Goal: Information Seeking & Learning: Check status

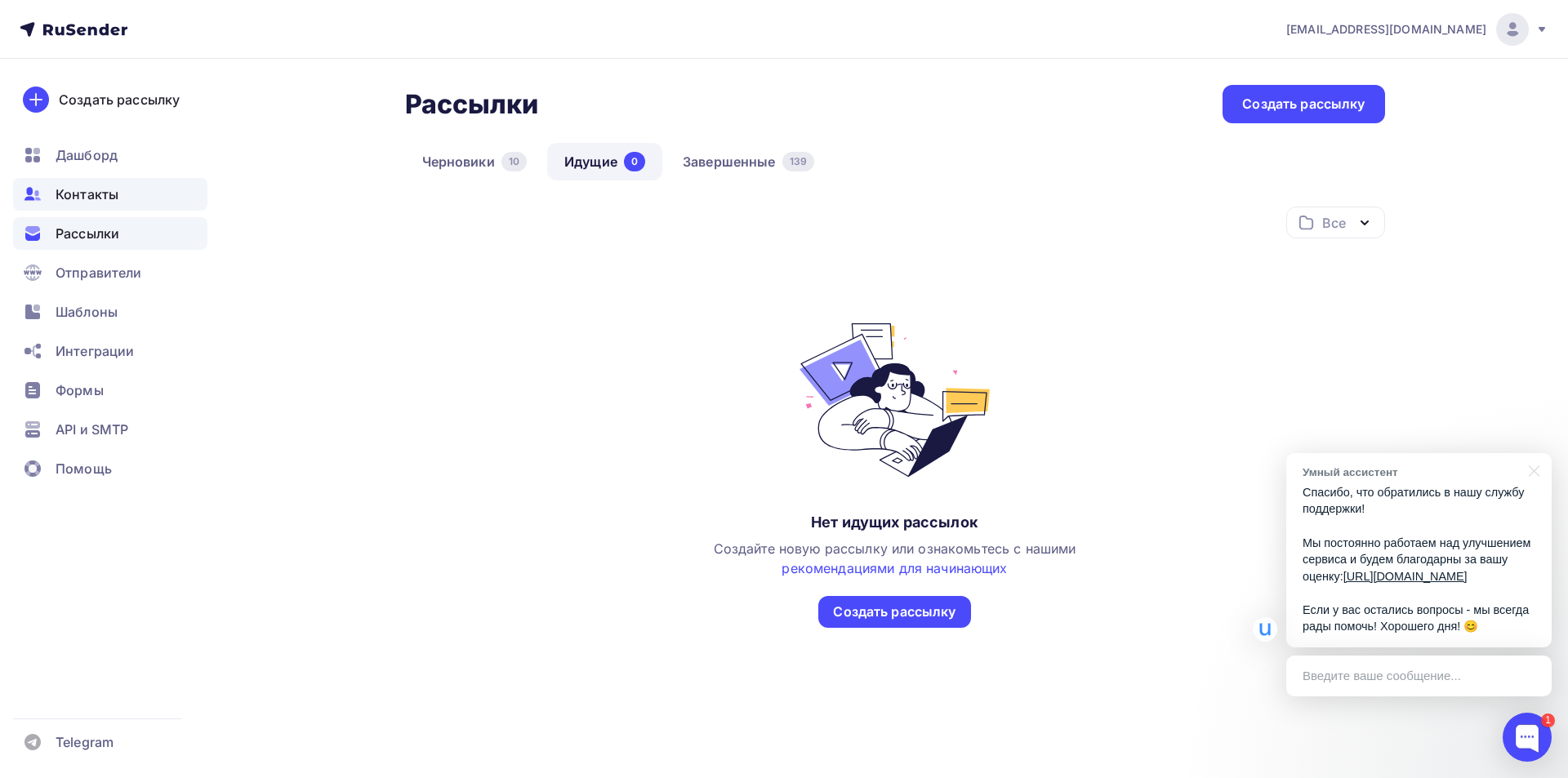
click at [113, 191] on span "Контакты" at bounding box center [86, 194] width 63 height 20
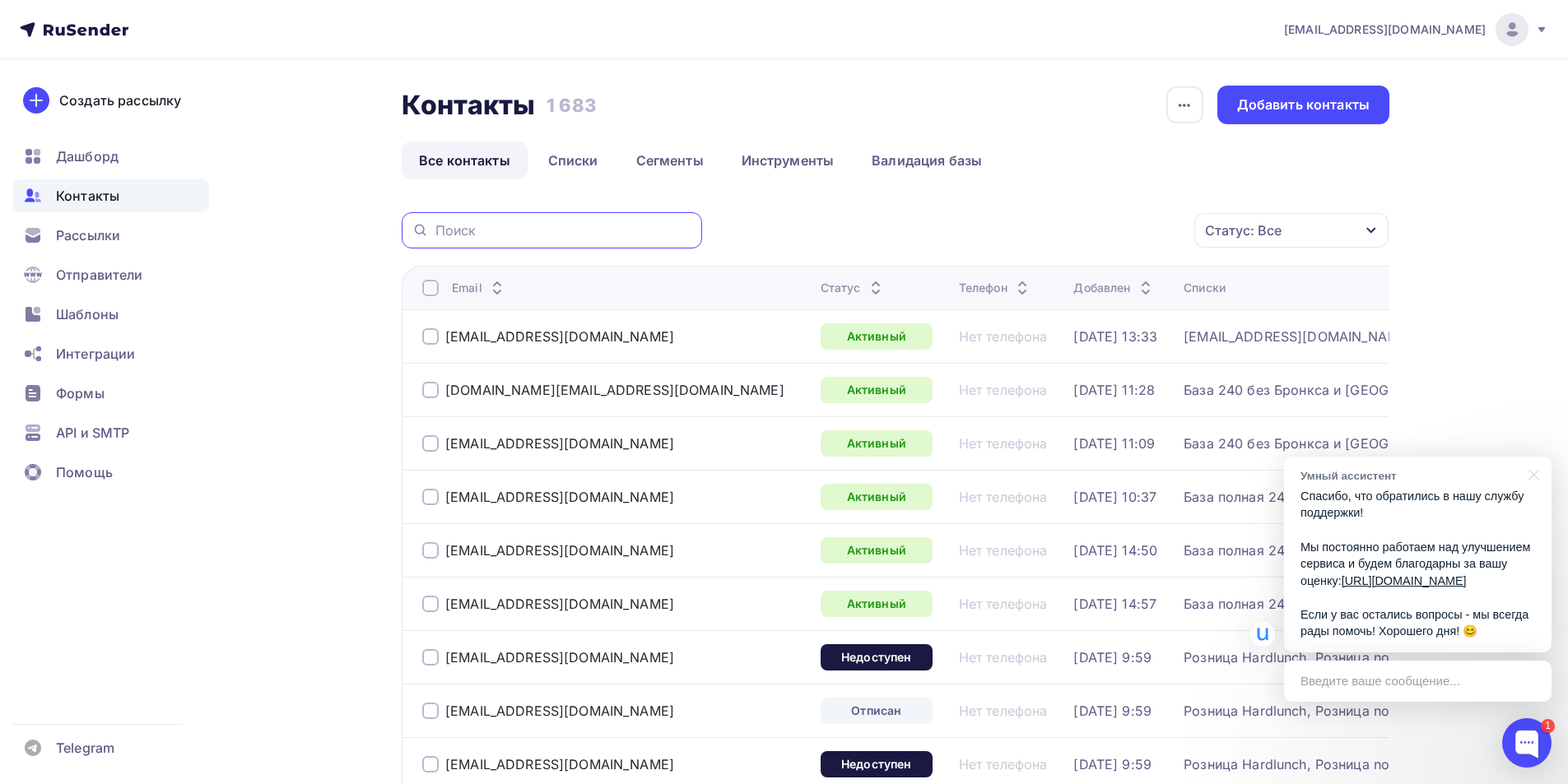
click at [643, 228] on input "text" at bounding box center [563, 230] width 257 height 18
type input "laville"
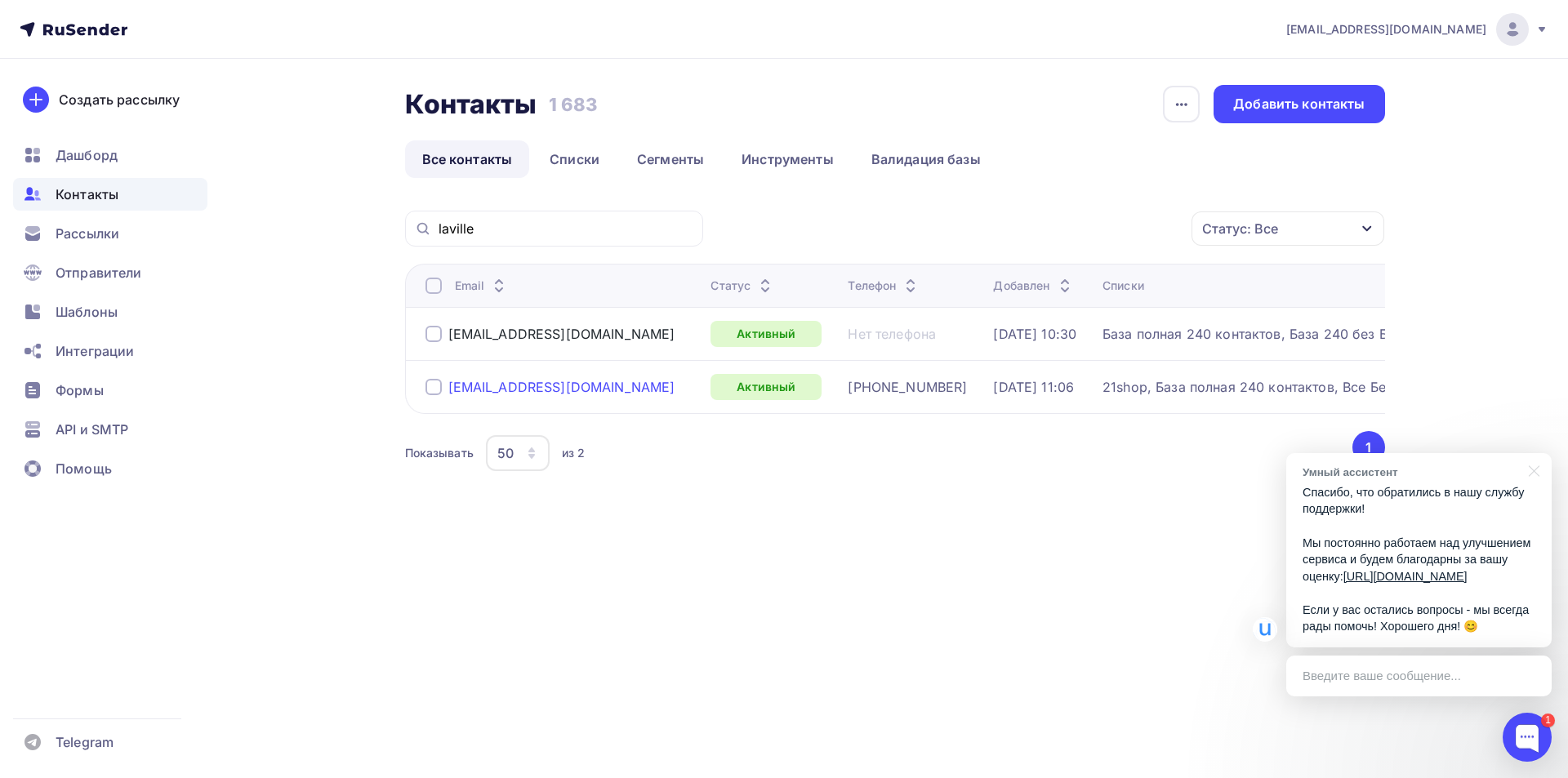
click at [552, 390] on div "[EMAIL_ADDRESS][DOMAIN_NAME]" at bounding box center [562, 386] width 227 height 16
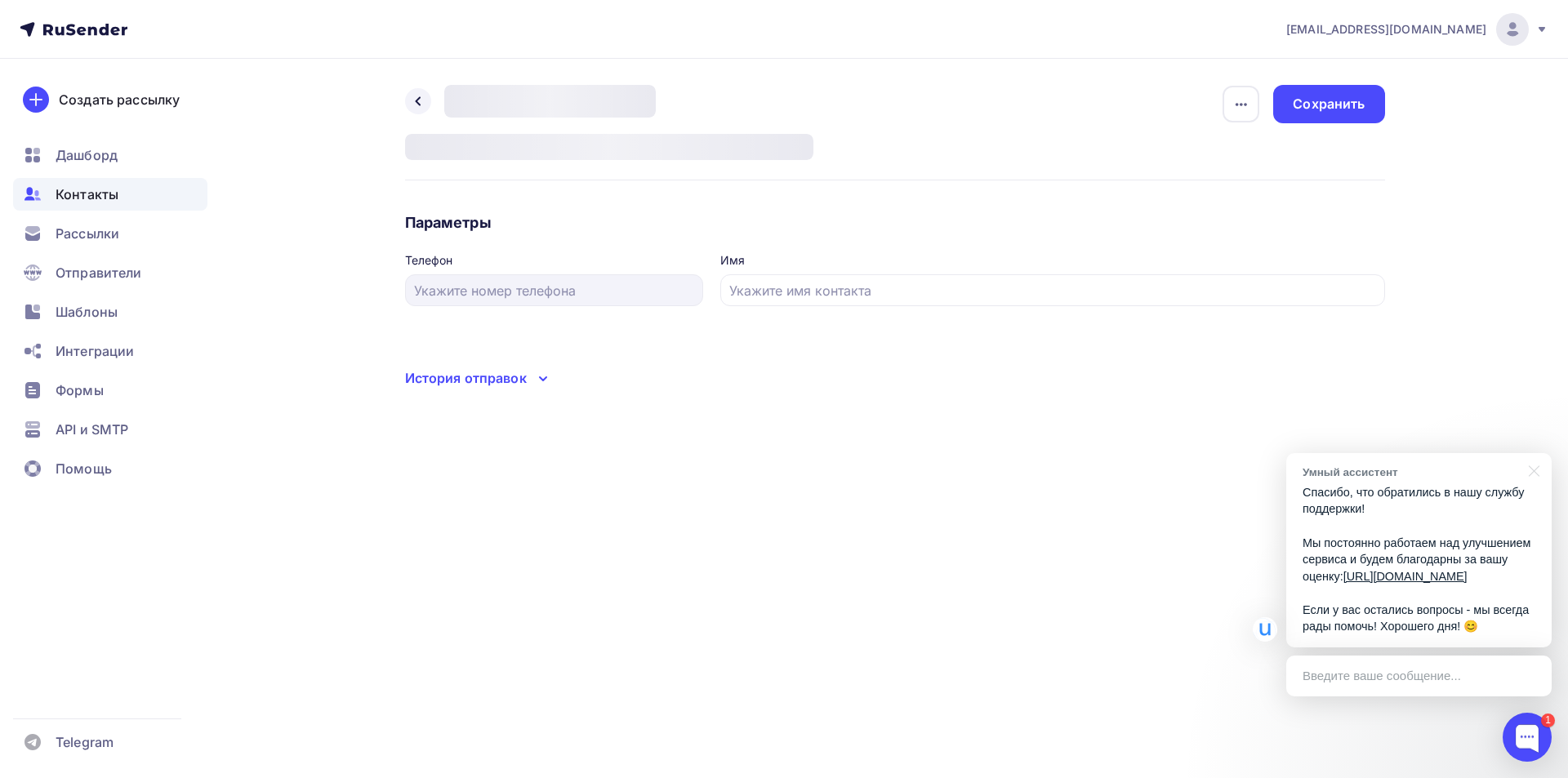
type input "[PHONE_NUMBER]"
type input "[PERSON_NAME] [PERSON_NAME]"
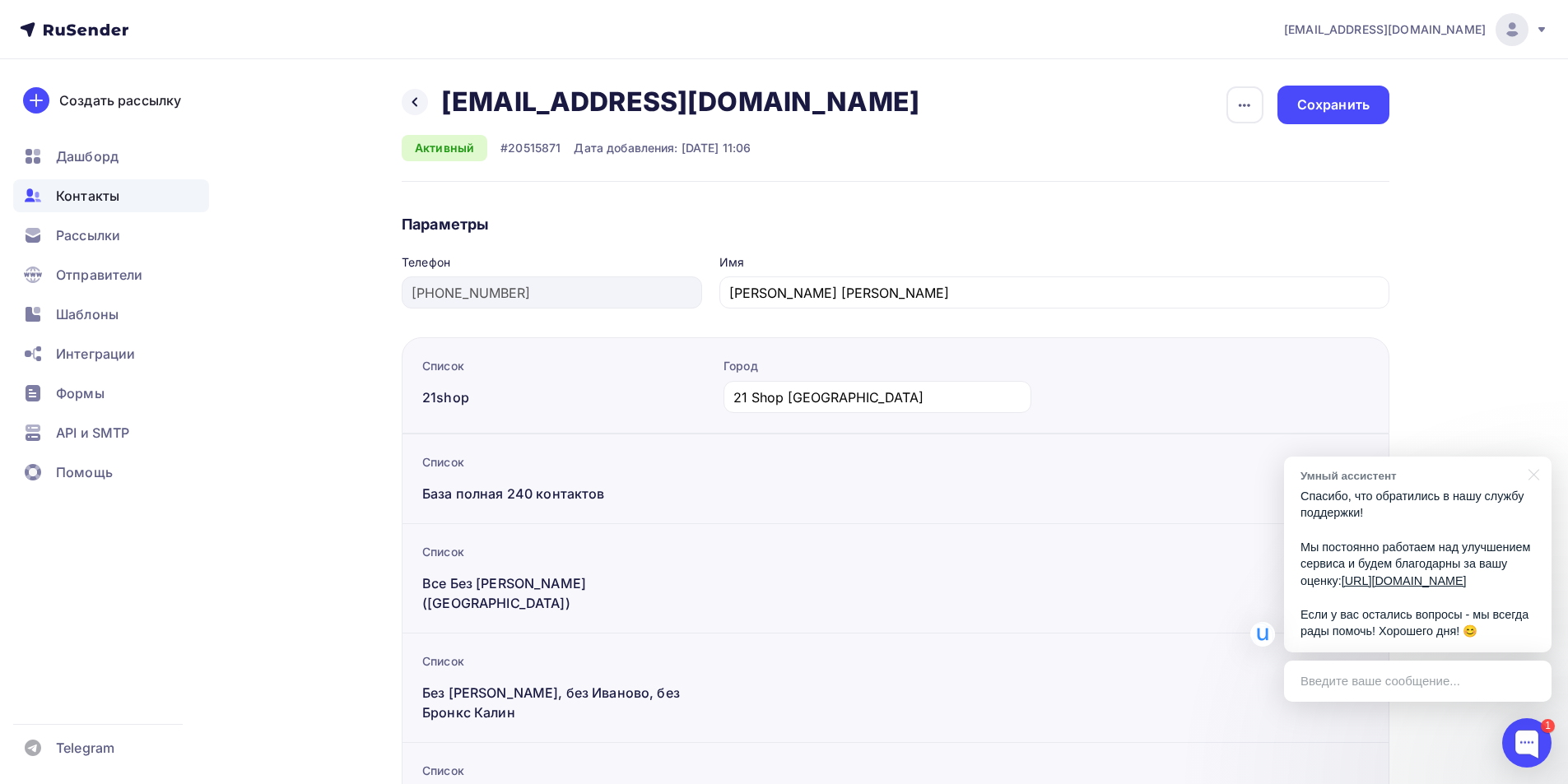
scroll to position [258, 0]
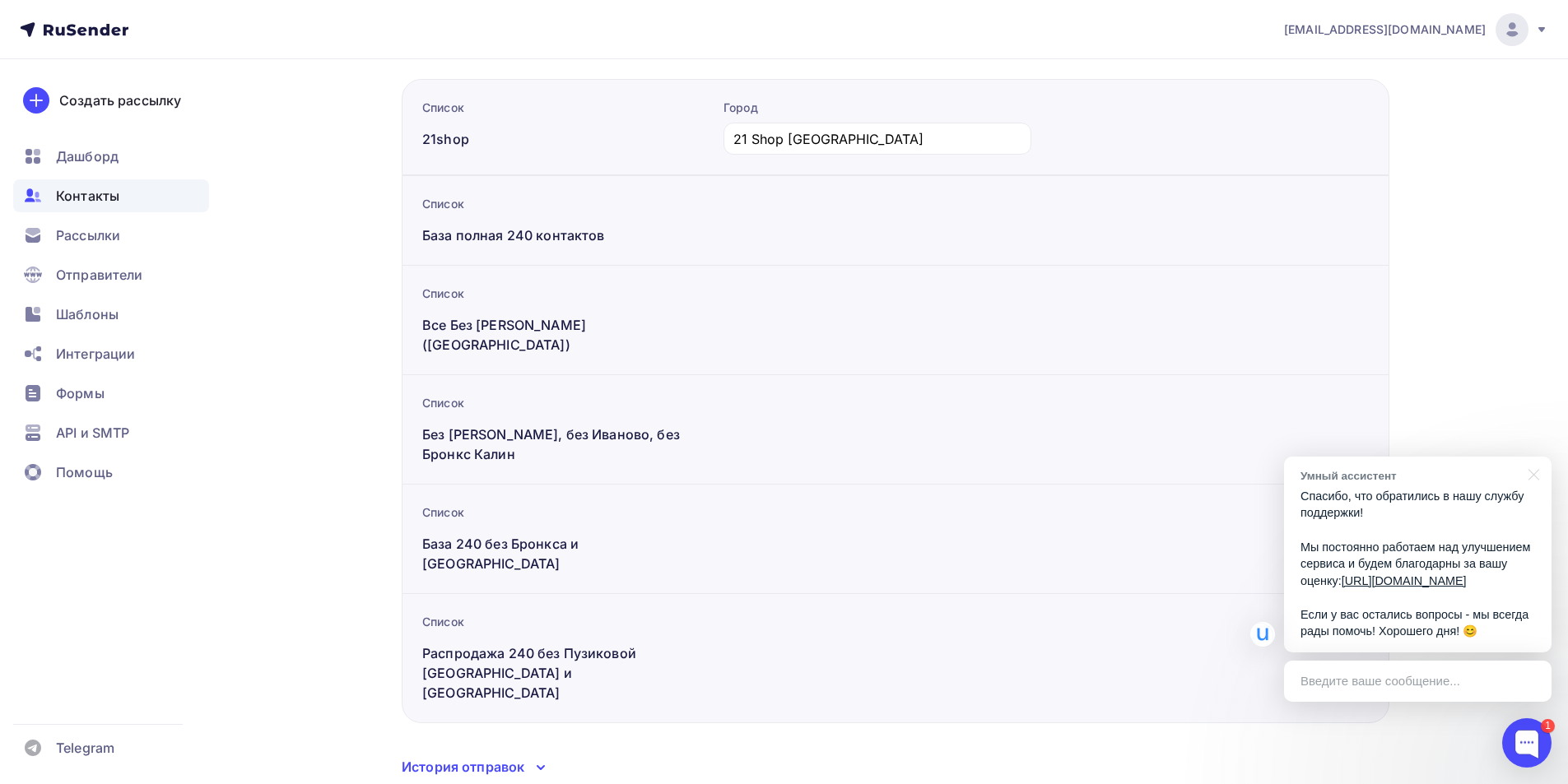
click at [460, 757] on div "История отправок" at bounding box center [463, 767] width 123 height 20
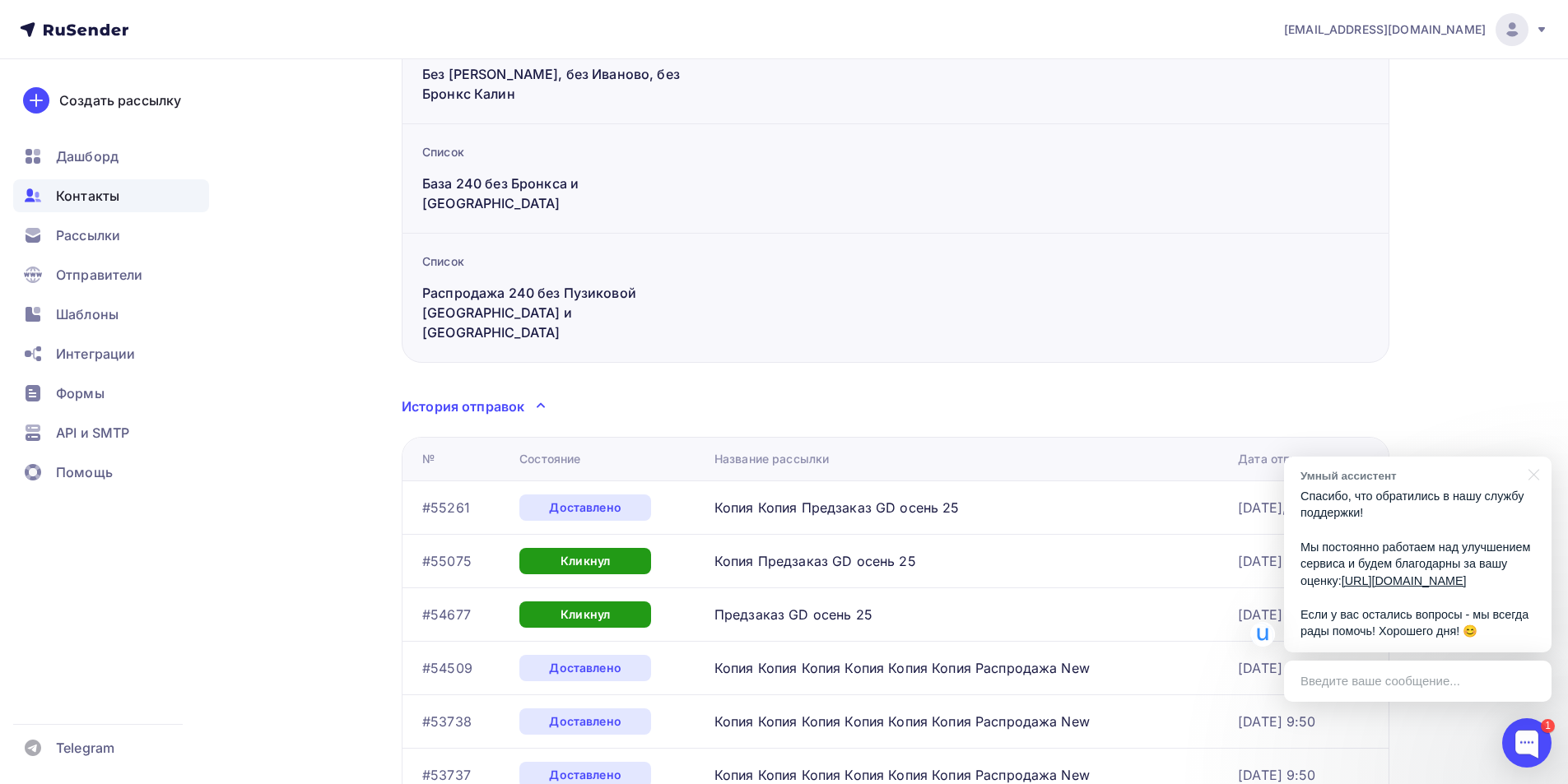
scroll to position [823, 0]
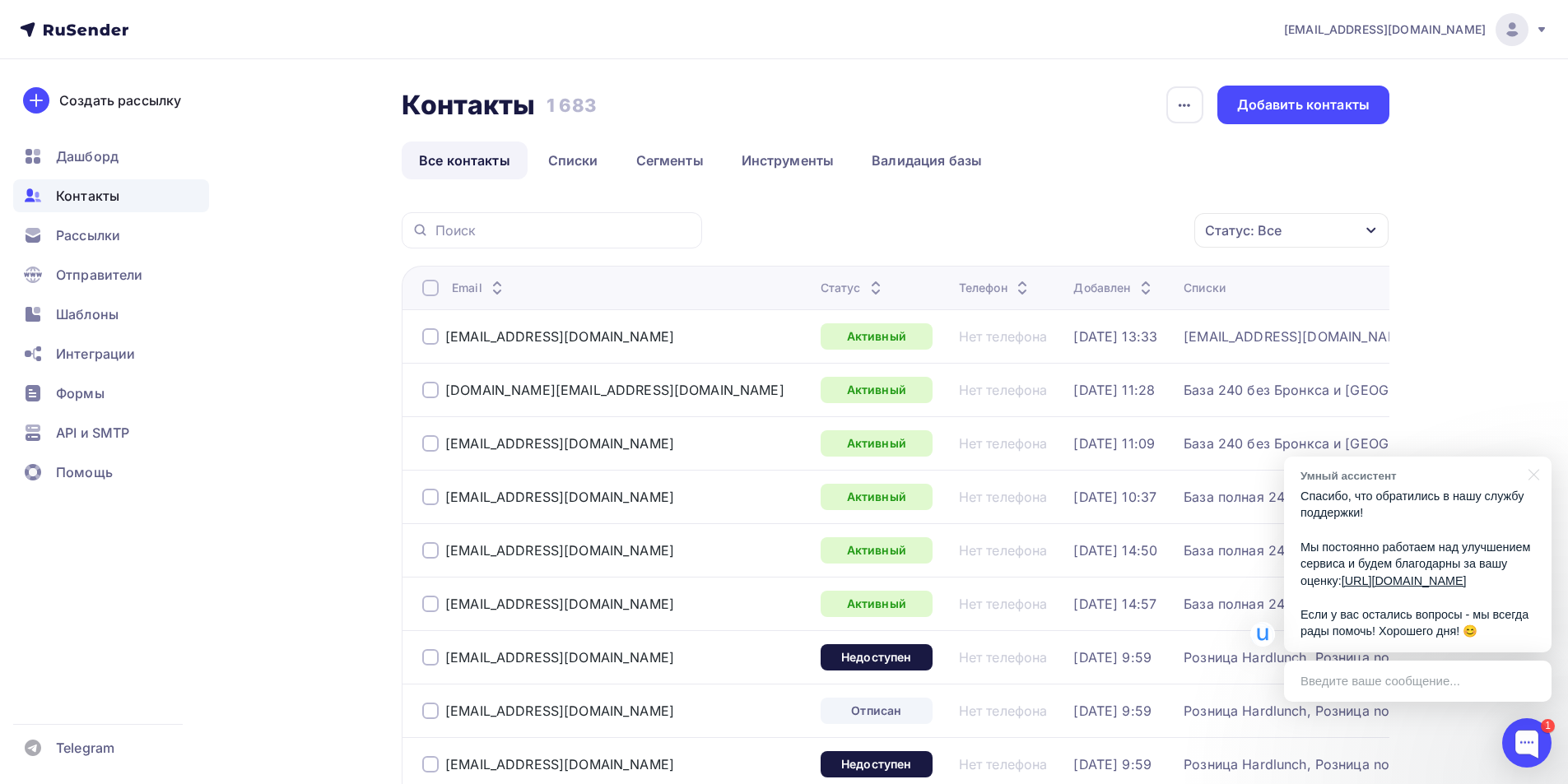
click at [500, 248] on div at bounding box center [551, 230] width 300 height 36
click at [500, 237] on input "text" at bounding box center [563, 230] width 257 height 18
type input "laville"
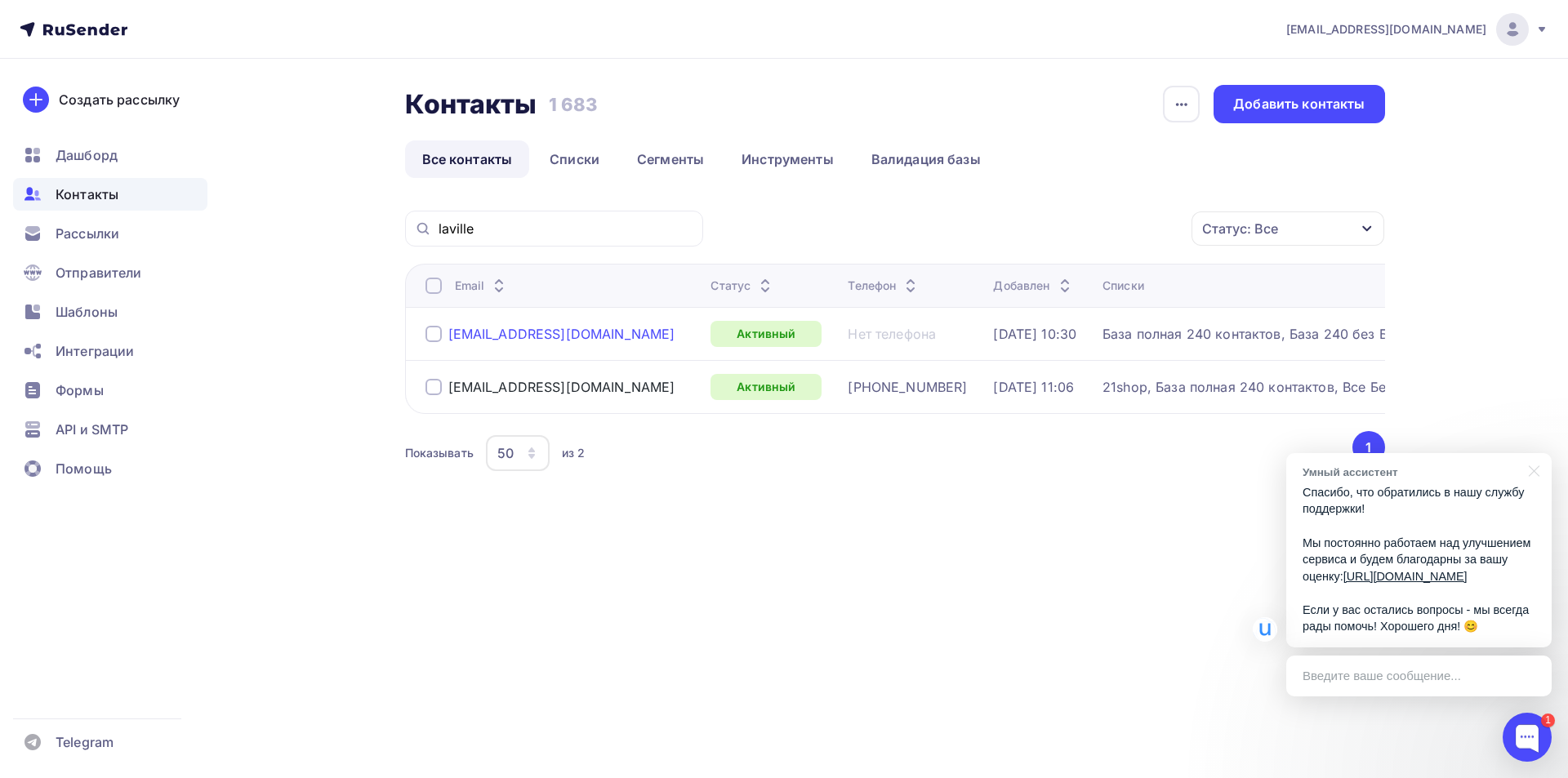
click at [576, 333] on div "[EMAIL_ADDRESS][DOMAIN_NAME]" at bounding box center [562, 334] width 227 height 16
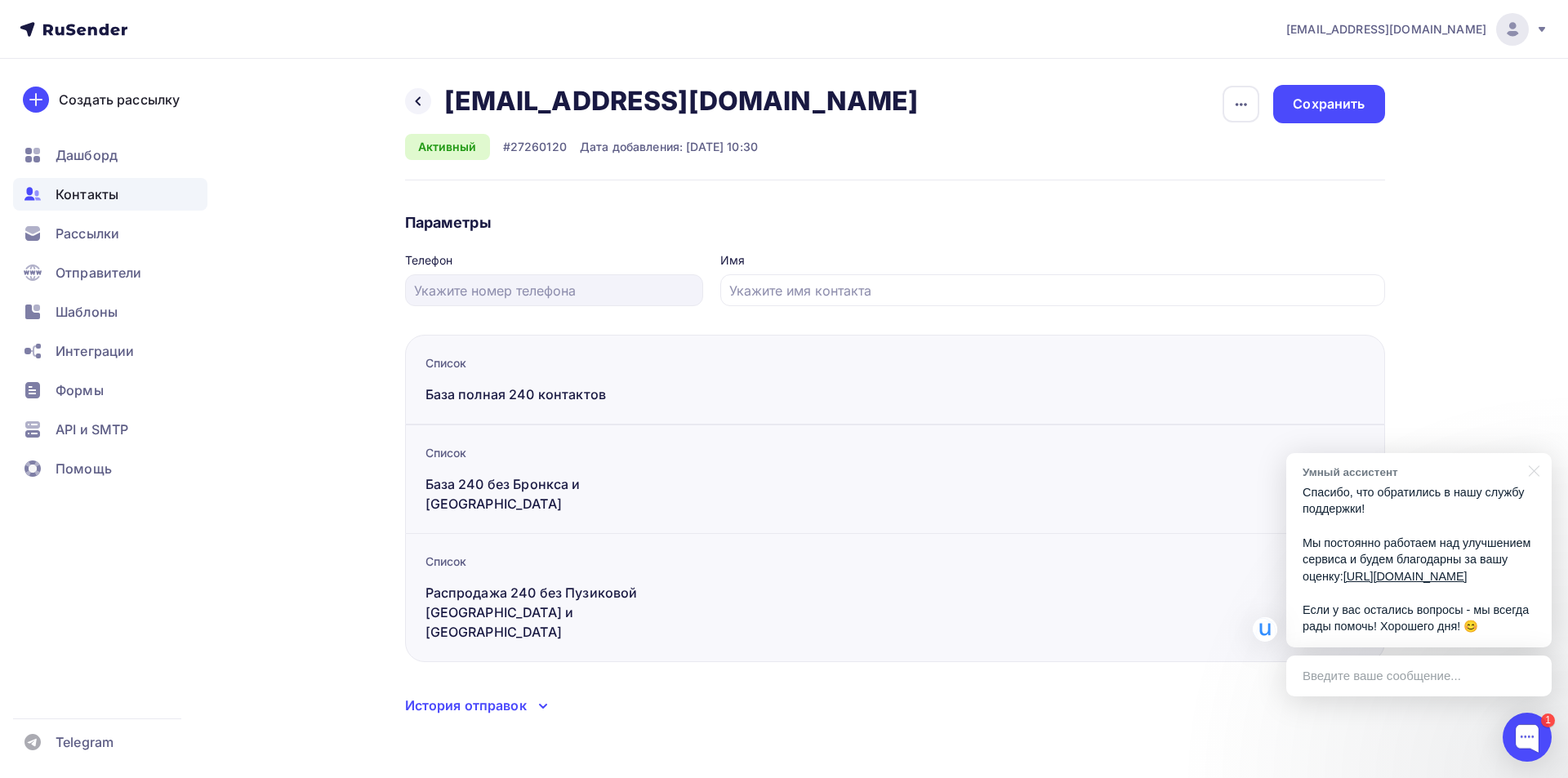
click at [457, 696] on div "История отправок" at bounding box center [466, 706] width 122 height 20
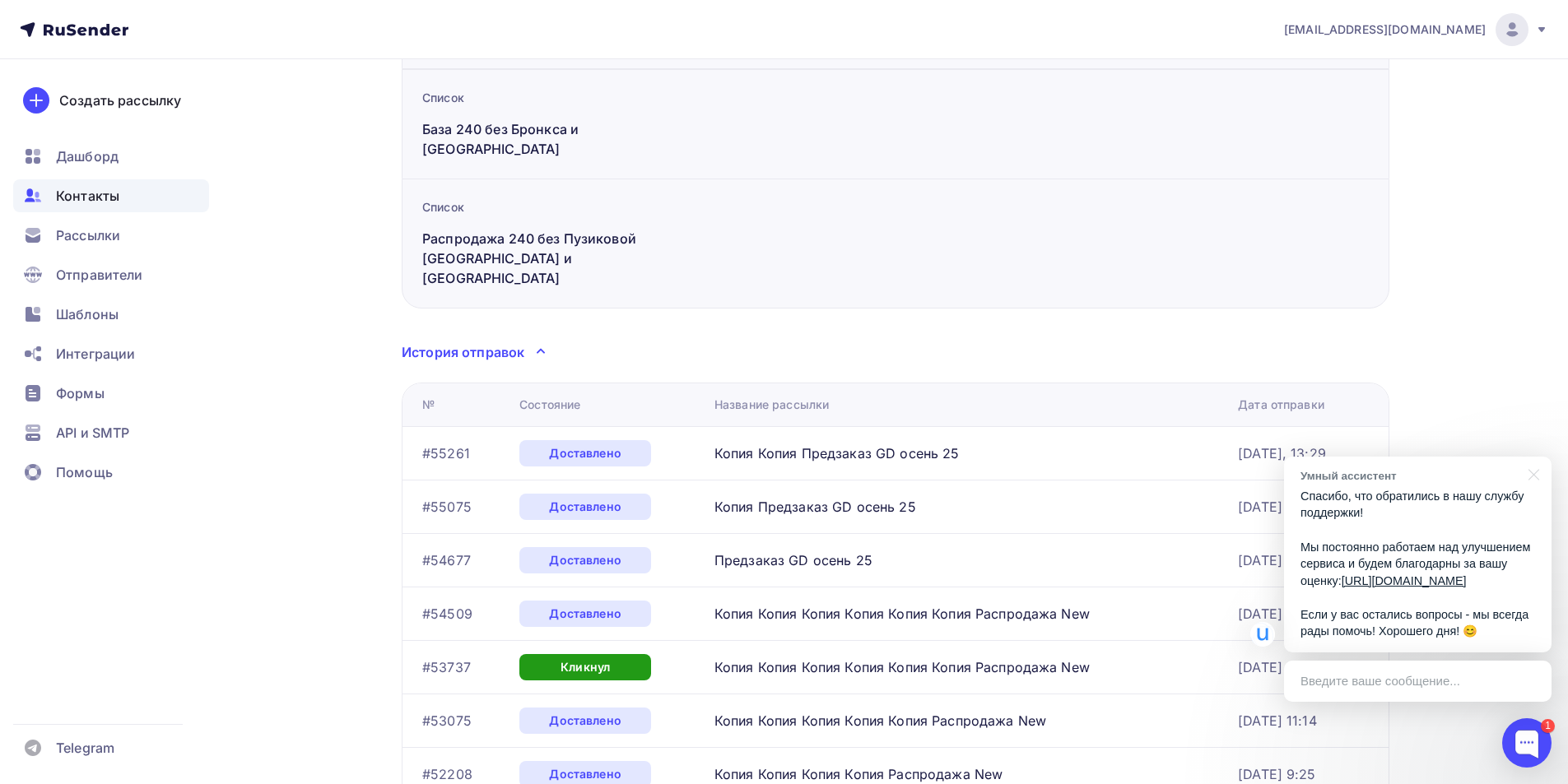
scroll to position [330, 0]
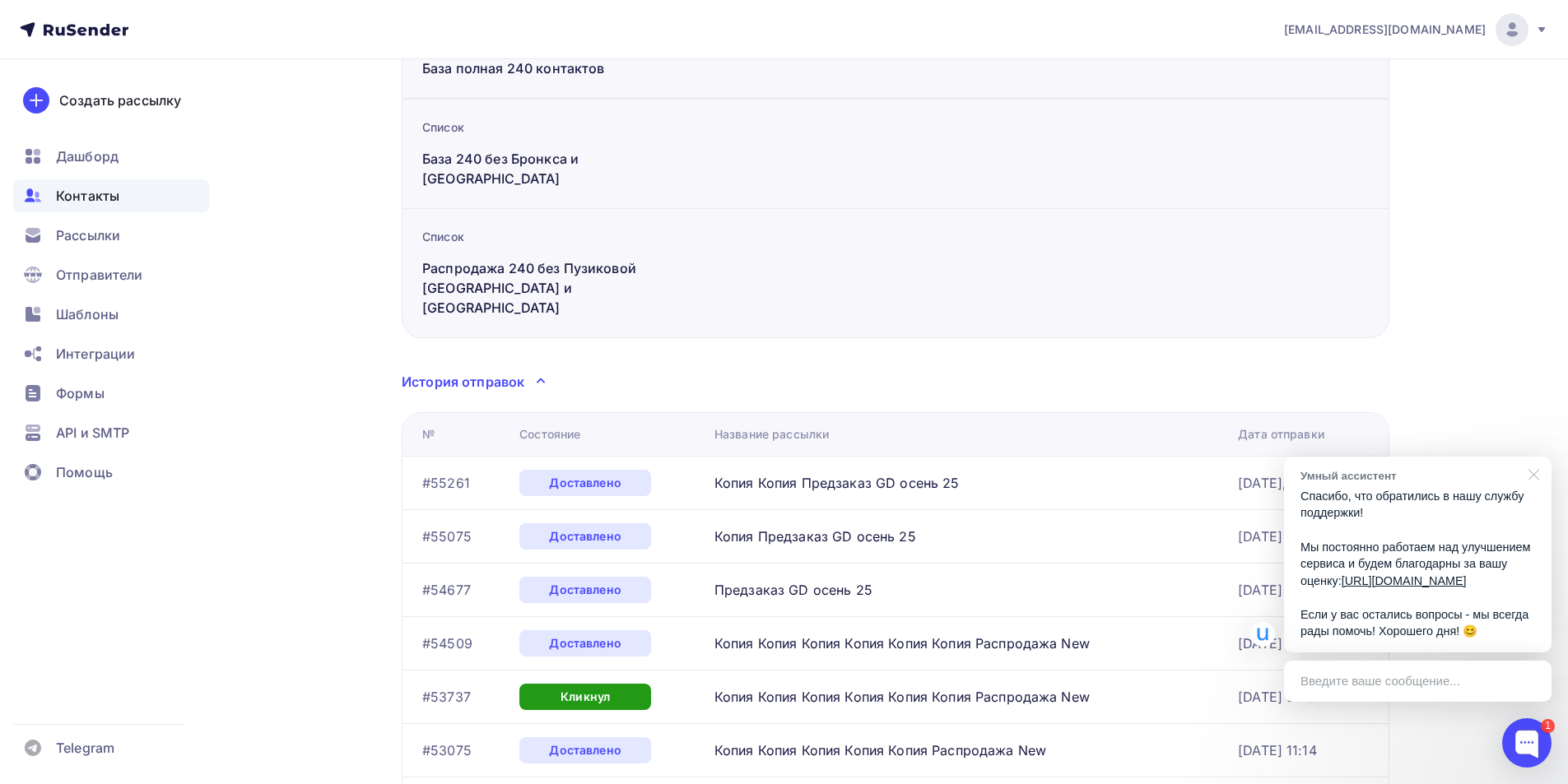
click at [1532, 458] on div at bounding box center [1530, 473] width 41 height 34
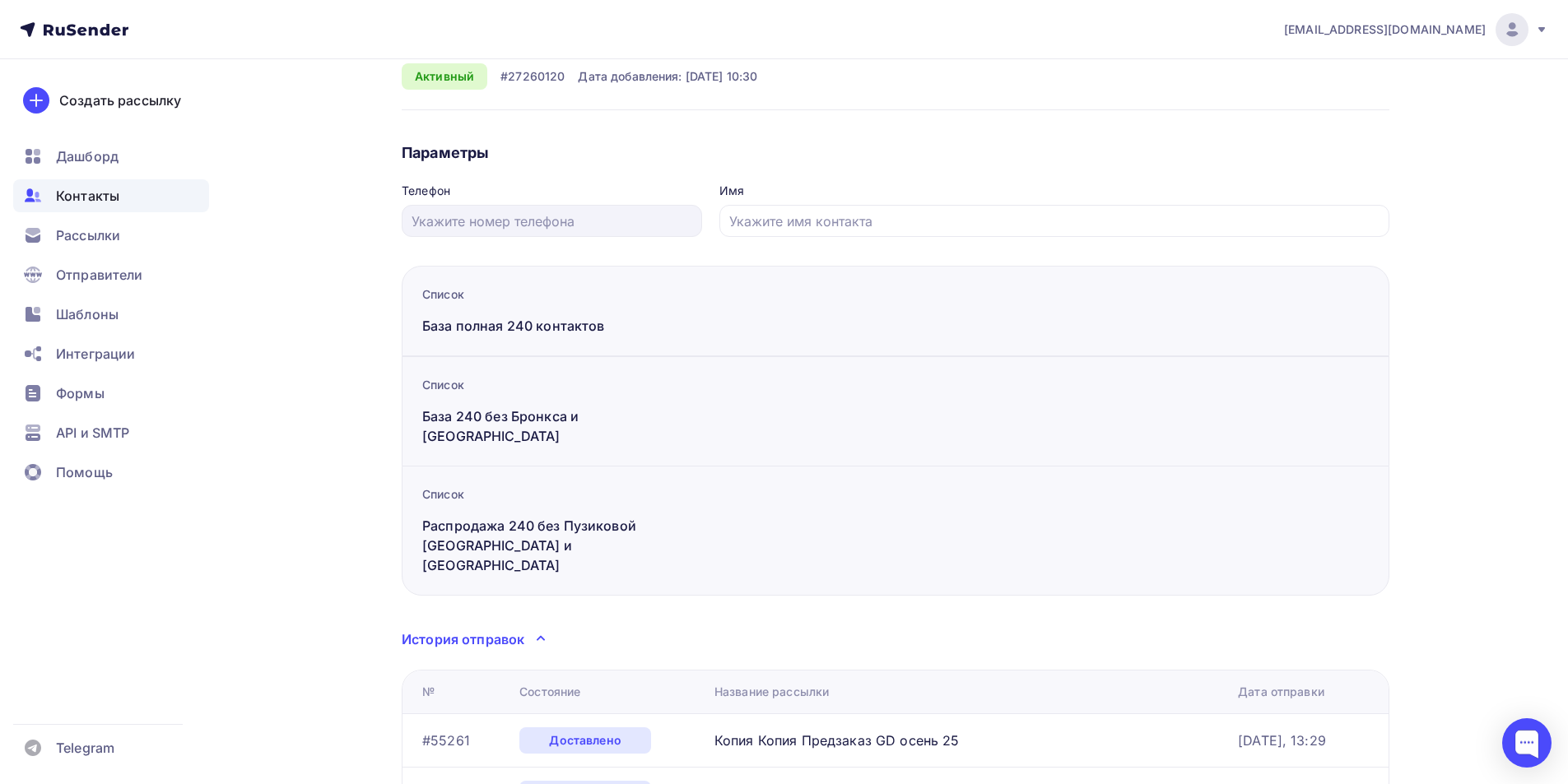
scroll to position [0, 0]
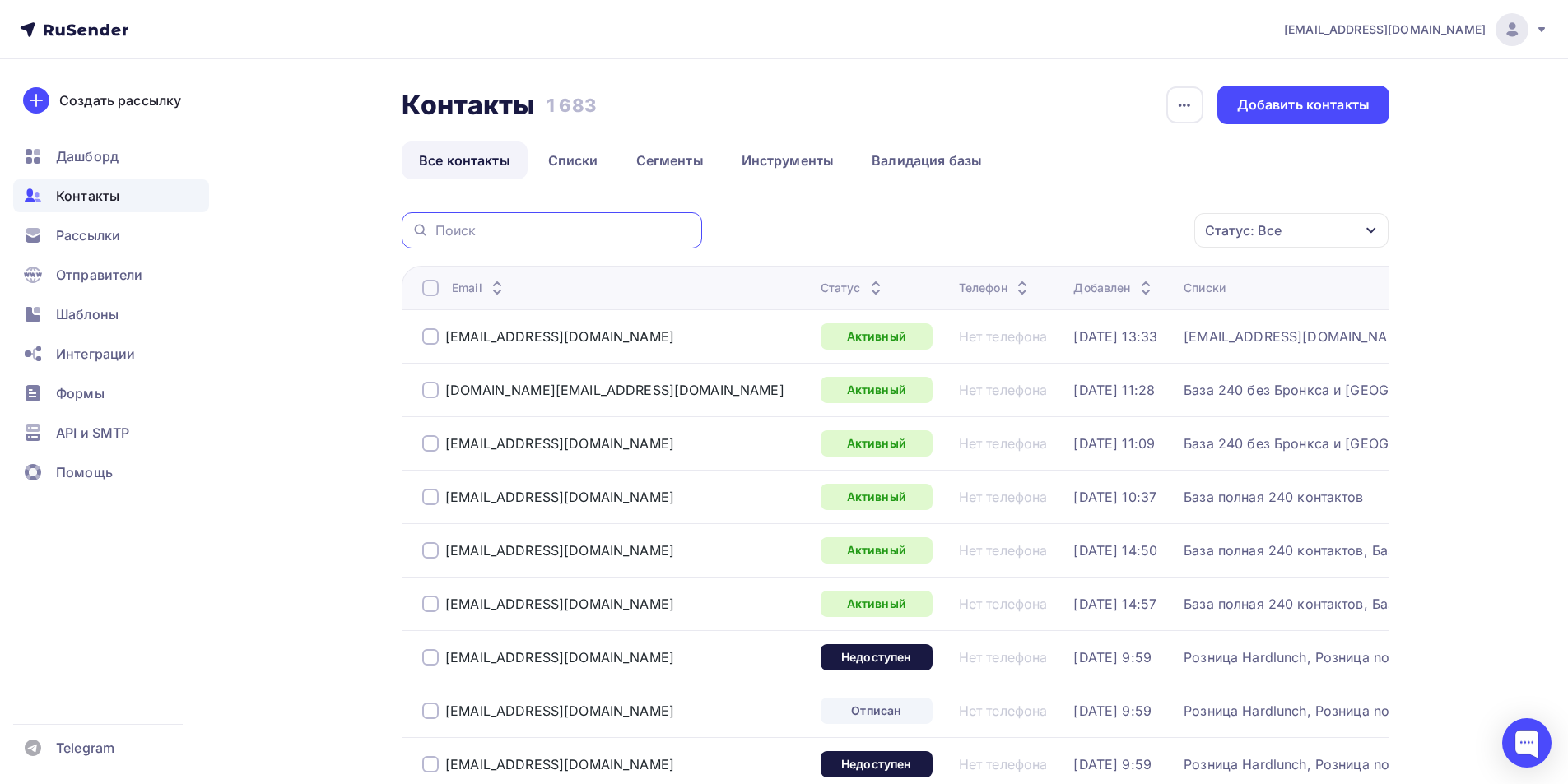
click at [478, 236] on input "text" at bounding box center [563, 230] width 257 height 18
type input "laville"
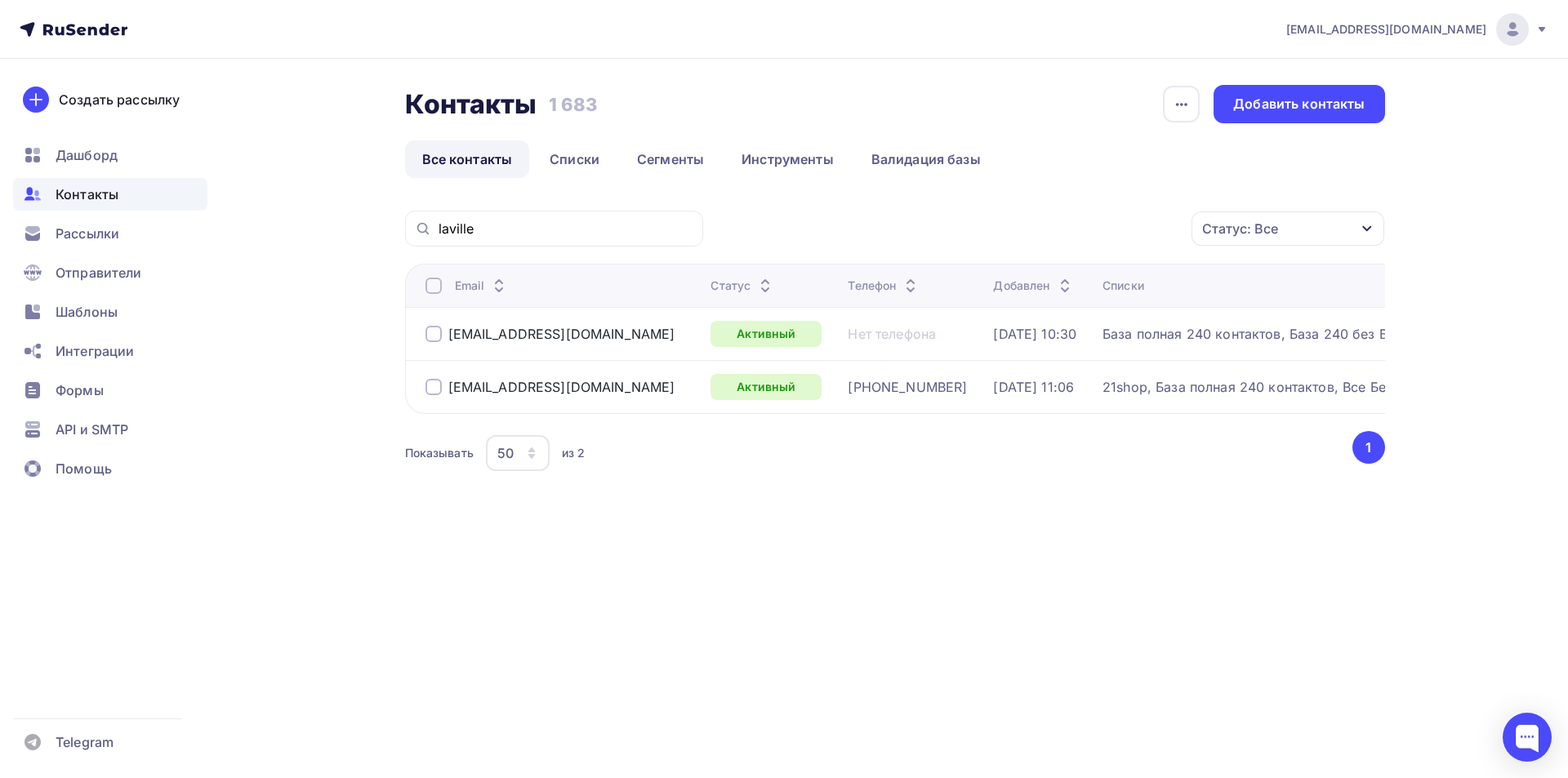
drag, startPoint x: 601, startPoint y: 386, endPoint x: 448, endPoint y: 396, distance: 153.3
click at [448, 396] on div "[EMAIL_ADDRESS][DOMAIN_NAME]" at bounding box center [562, 387] width 272 height 26
copy div "[EMAIL_ADDRESS][DOMAIN_NAME]"
click at [547, 330] on div "[EMAIL_ADDRESS][DOMAIN_NAME]" at bounding box center [562, 334] width 227 height 16
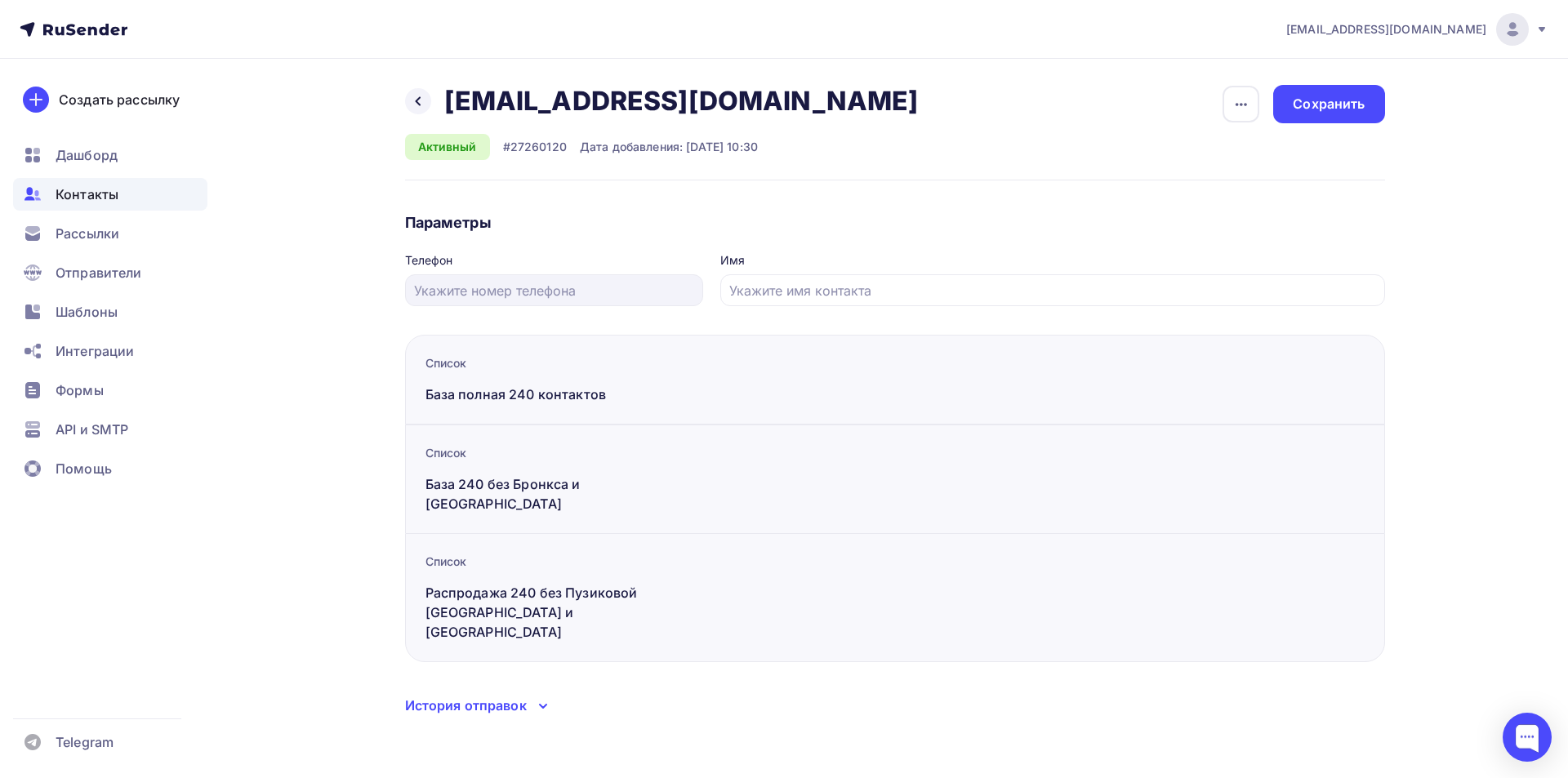
drag, startPoint x: 811, startPoint y: 99, endPoint x: 446, endPoint y: 99, distance: 365.0
click at [446, 99] on div "Назад [EMAIL_ADDRESS][DOMAIN_NAME] [EMAIL_ADDRESS][DOMAIN_NAME] Удалить Отписат…" at bounding box center [894, 132] width 980 height 96
copy h2 "[EMAIL_ADDRESS][DOMAIN_NAME]"
click at [496, 696] on div "История отправок" at bounding box center [466, 706] width 122 height 20
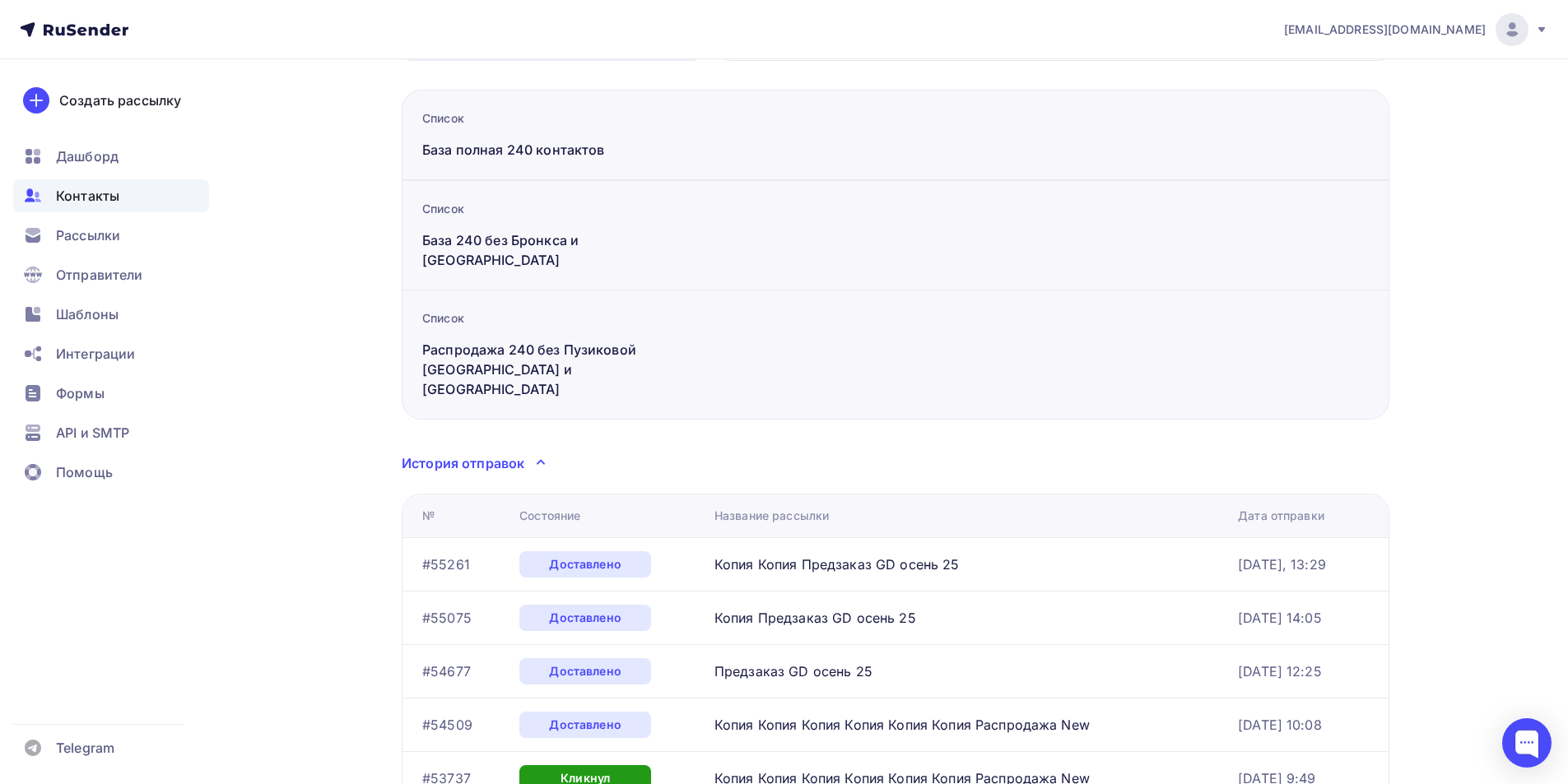
scroll to position [576, 0]
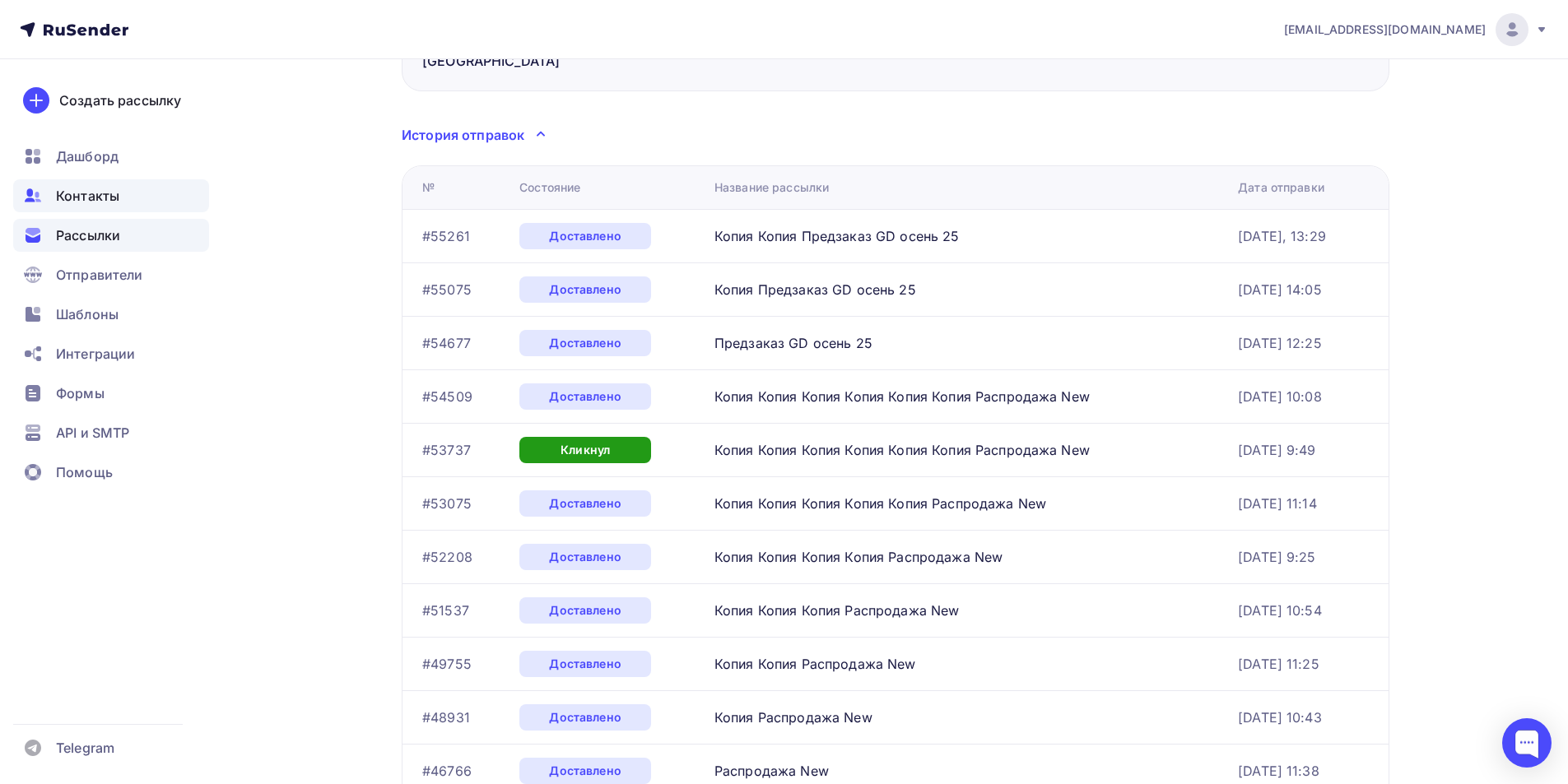
click at [116, 232] on span "Рассылки" at bounding box center [88, 235] width 64 height 20
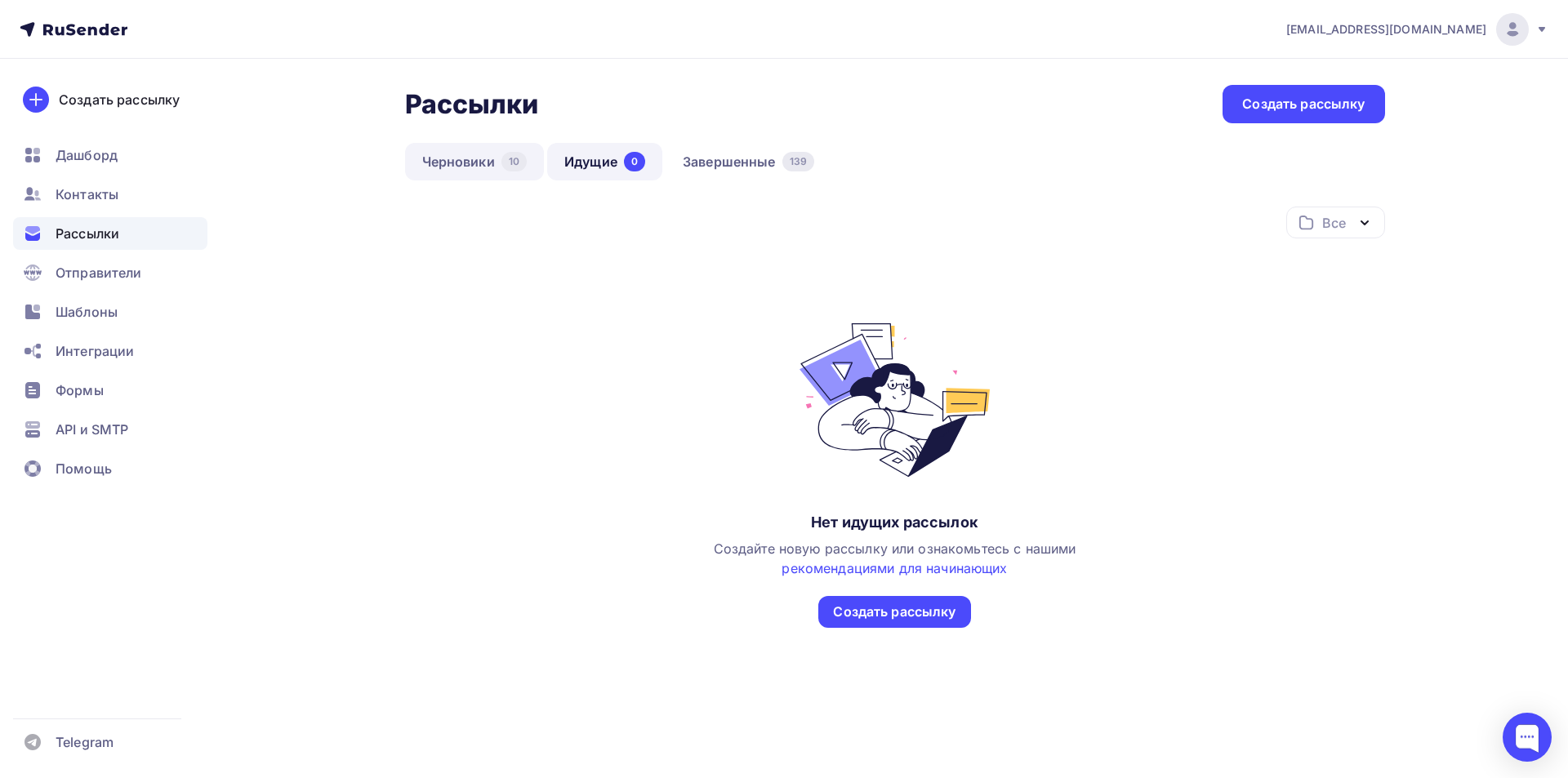
click at [455, 152] on link "Черновики 10" at bounding box center [474, 162] width 140 height 38
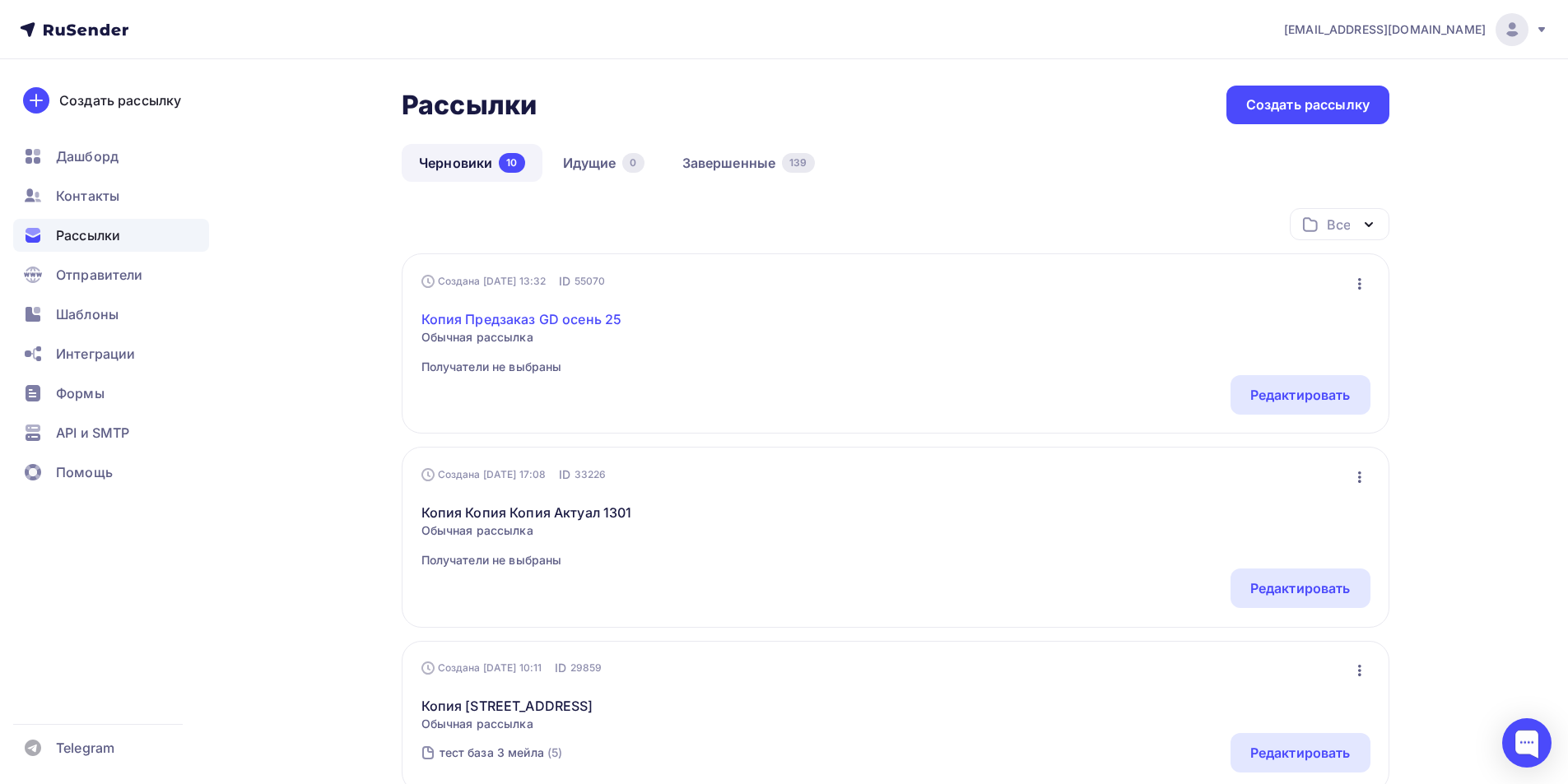
click at [576, 314] on link "Копия Предзаказ GD осень 25" at bounding box center [522, 319] width 201 height 20
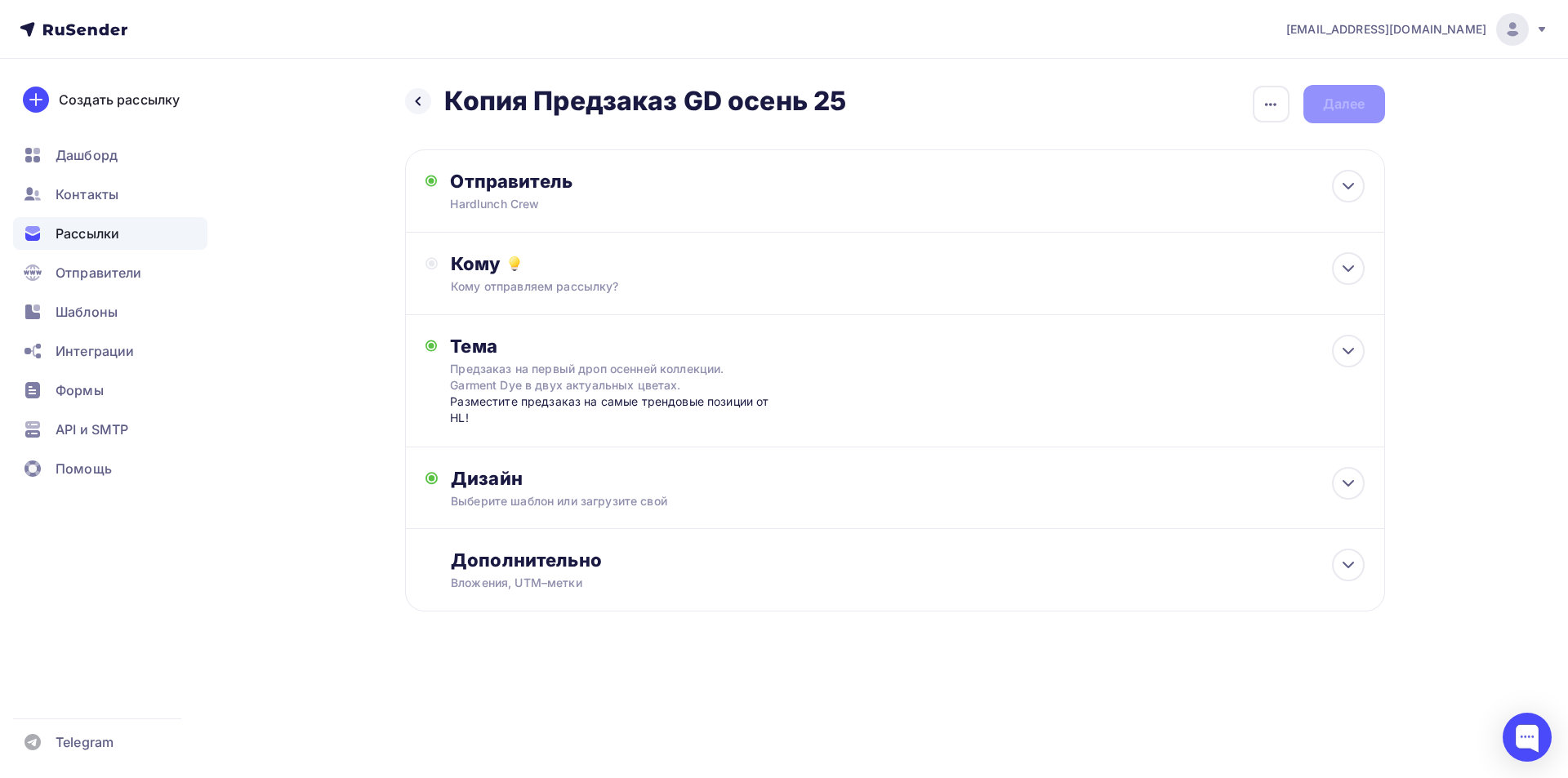
click at [98, 238] on span "Рассылки" at bounding box center [87, 233] width 64 height 20
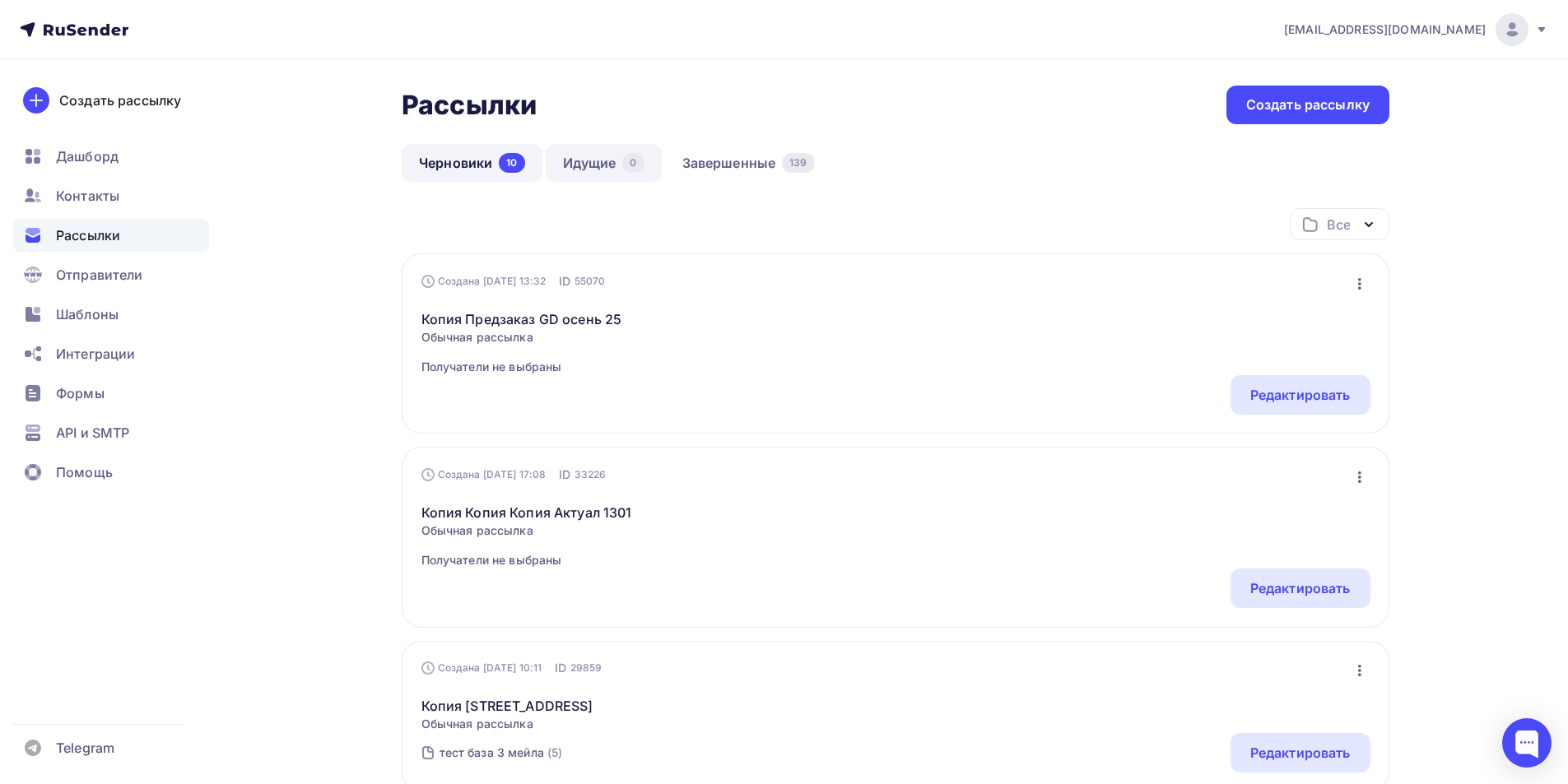
click at [607, 165] on link "Идущие 0" at bounding box center [603, 163] width 116 height 38
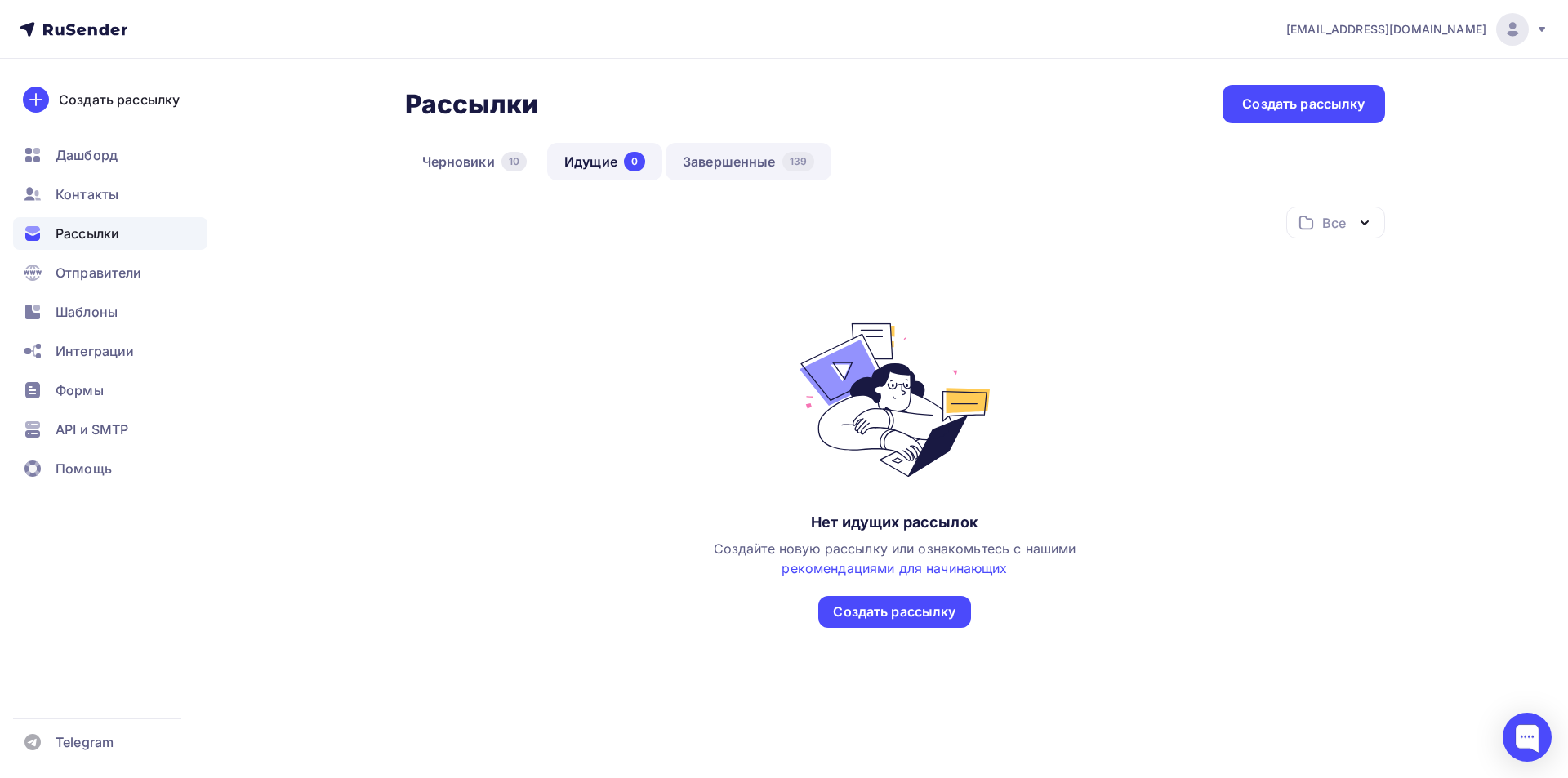
click at [715, 158] on link "Завершенные 139" at bounding box center [748, 162] width 165 height 38
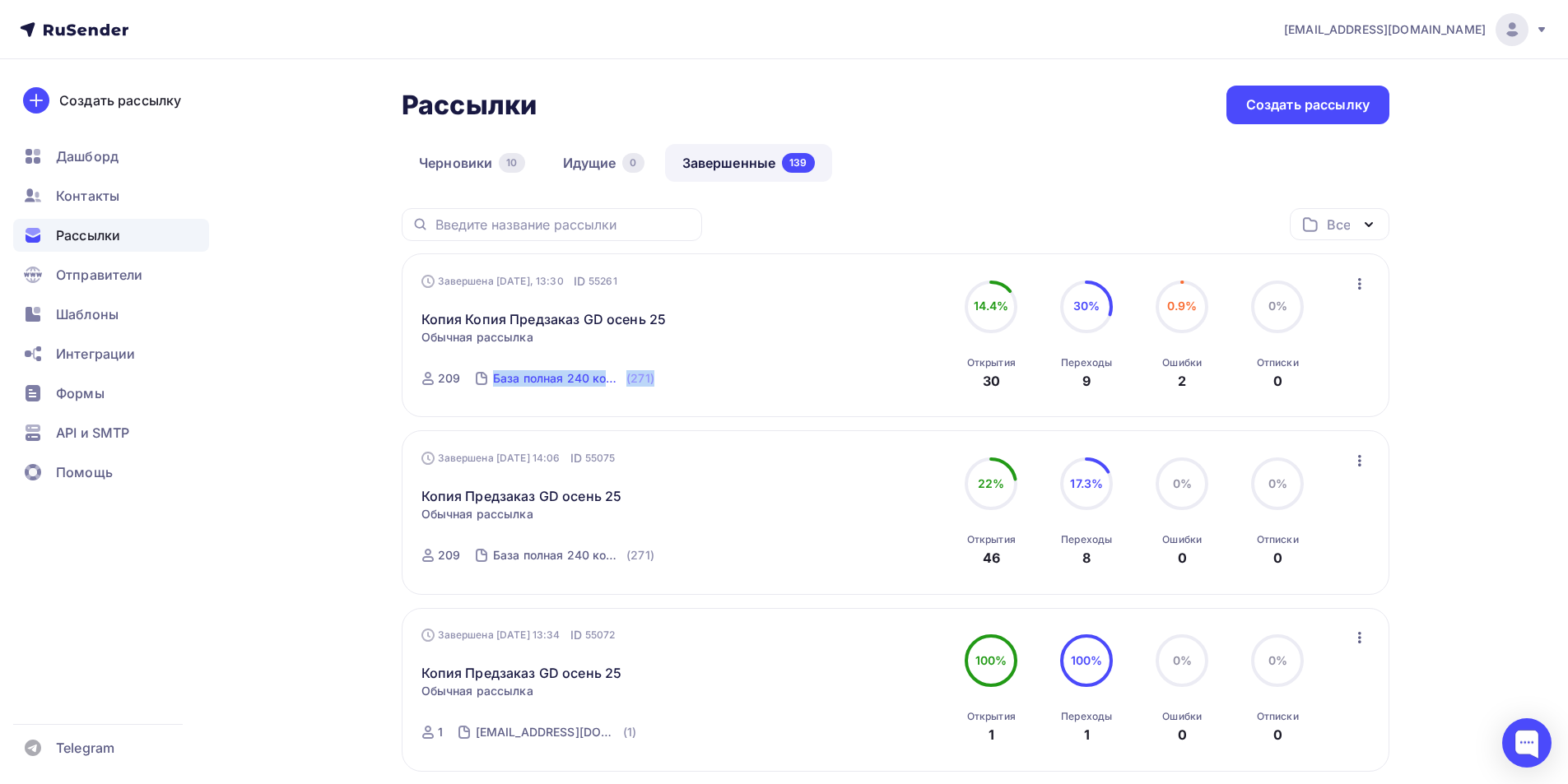
drag, startPoint x: 668, startPoint y: 380, endPoint x: 490, endPoint y: 386, distance: 178.1
click at [490, 386] on div "Завершена [DATE], 13:30 ID 55261 Копия Копия Предзаказ GD осень 25 Статистика О…" at bounding box center [609, 336] width 375 height 125
click at [612, 342] on div "Завершена [DATE], 13:30 ID 55261 Копия Копия Предзаказ GD осень 25 Статистика О…" at bounding box center [609, 336] width 375 height 125
drag, startPoint x: 673, startPoint y: 378, endPoint x: 664, endPoint y: 365, distance: 15.8
click at [664, 365] on div "Завершена [DATE], 13:30 ID 55261 Копия Копия Предзаказ GD осень 25 Статистика О…" at bounding box center [609, 336] width 375 height 125
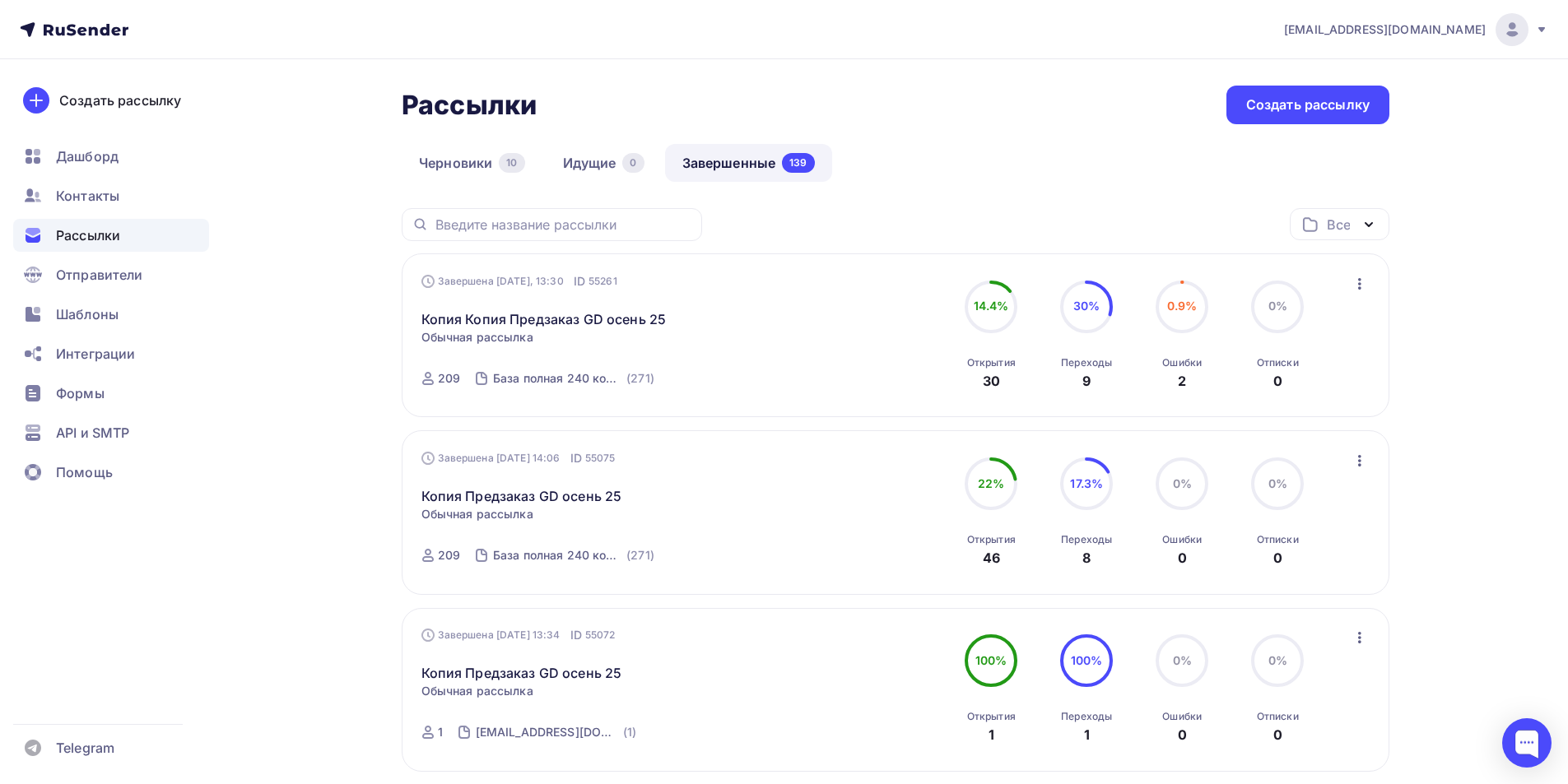
click at [668, 384] on div "Завершена [DATE], 13:30 ID 55261 Копия Копия Предзаказ GD осень 25 Статистика О…" at bounding box center [609, 336] width 375 height 125
click at [645, 374] on div "(271)" at bounding box center [640, 378] width 28 height 16
click at [1179, 308] on span "0.9%" at bounding box center [1182, 305] width 30 height 14
click at [1163, 220] on div "Все Все папки Создать новую папку" at bounding box center [895, 231] width 988 height 45
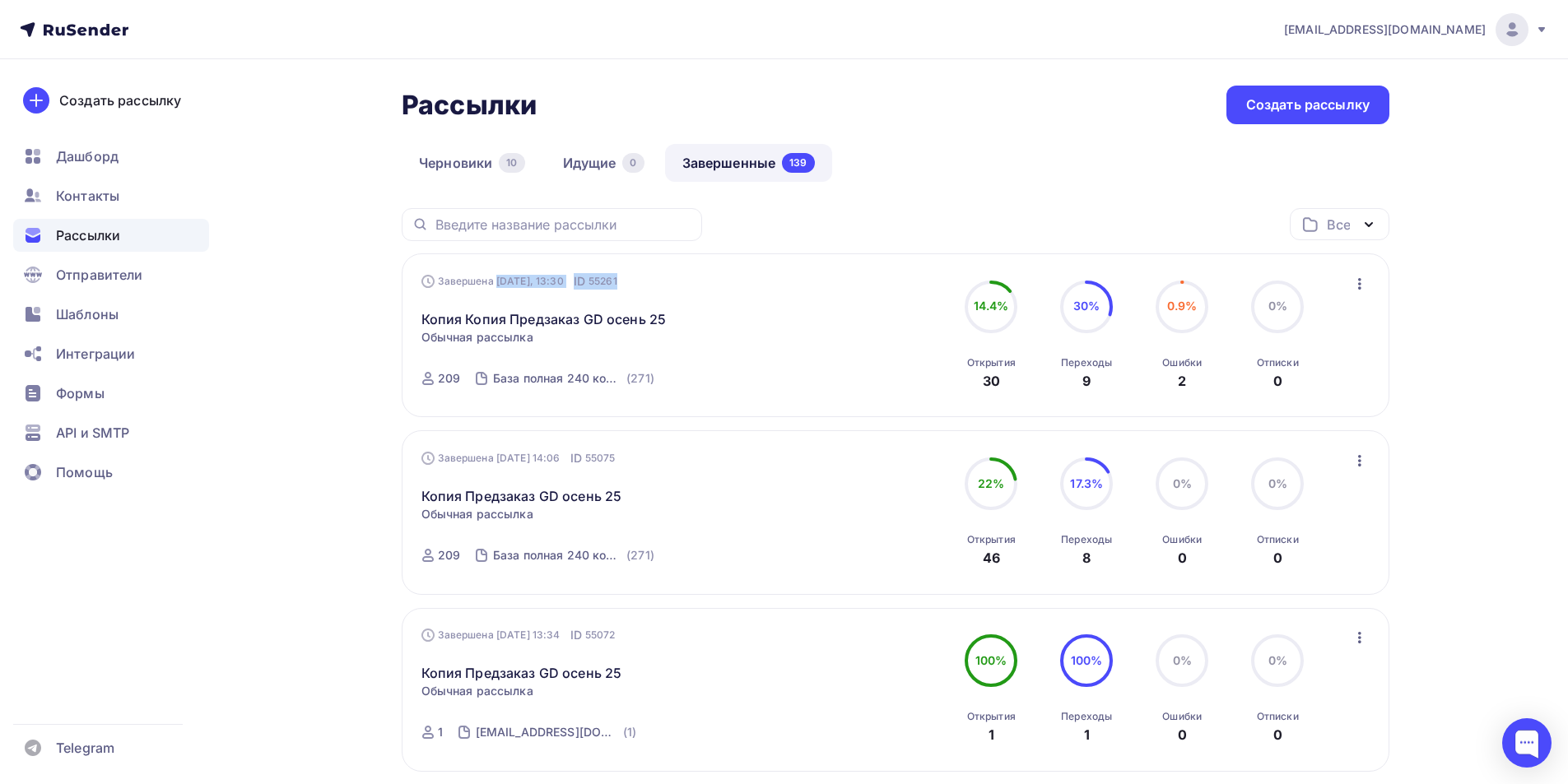
drag, startPoint x: 619, startPoint y: 279, endPoint x: 391, endPoint y: 287, distance: 228.1
drag, startPoint x: 437, startPoint y: 280, endPoint x: 629, endPoint y: 281, distance: 192.0
click at [629, 281] on div "Завершена [DATE], 13:30 ID 55261 Копия Копия Предзаказ GD осень 25 Статистика О…" at bounding box center [609, 336] width 375 height 125
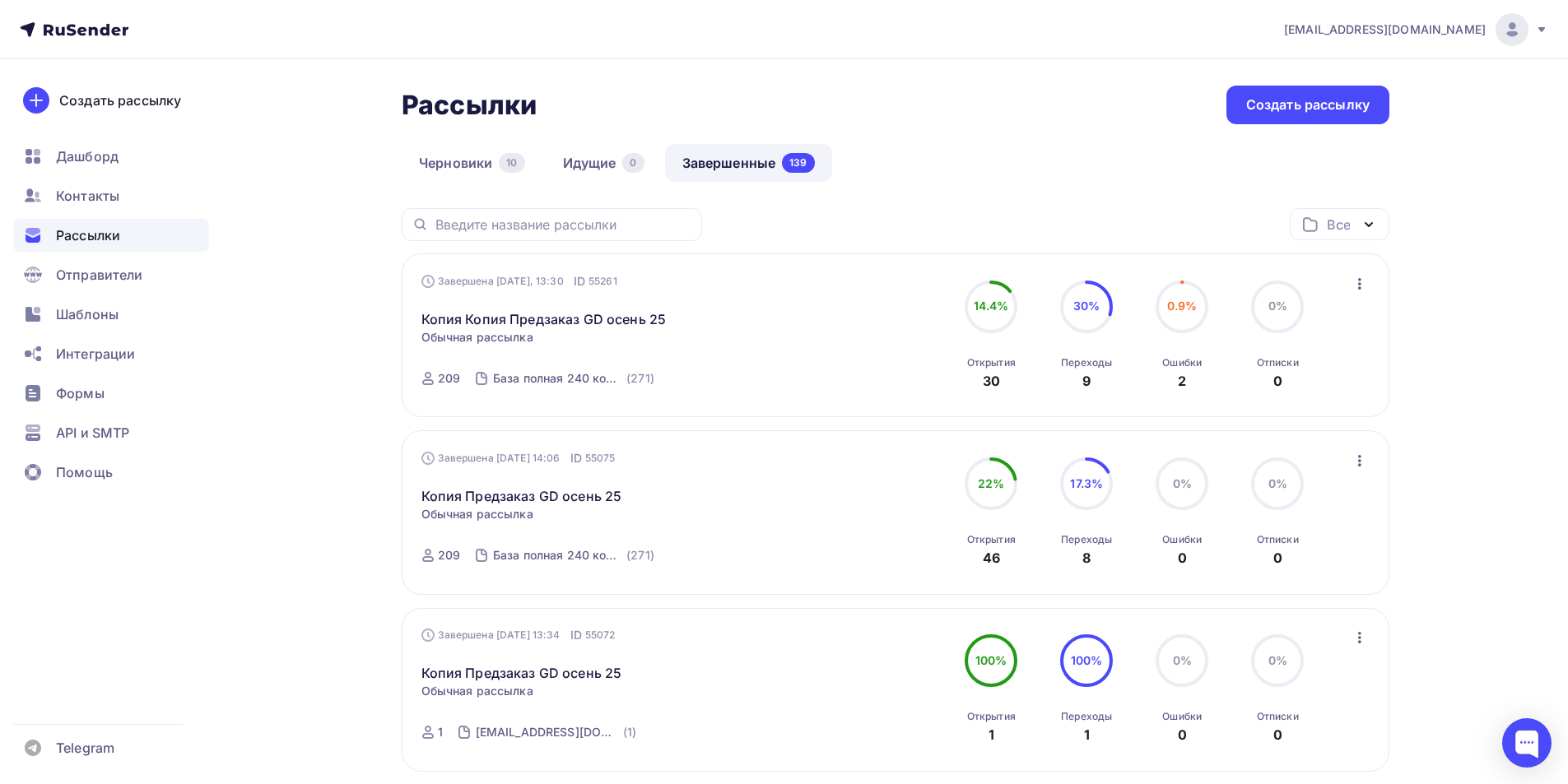
click at [634, 278] on div "Завершена [DATE], 13:30 ID 55261 Копия Копия Предзаказ GD осень 25 Статистика О…" at bounding box center [609, 336] width 375 height 125
drag, startPoint x: 612, startPoint y: 280, endPoint x: 437, endPoint y: 283, distance: 175.0
click at [437, 283] on div "Завершена [DATE], 13:30 ID 55261" at bounding box center [519, 281] width 196 height 16
click at [805, 293] on div "Завершена [DATE], 13:30 ID 55261 Копия Копия Предзаказ GD осень 25 Статистика О…" at bounding box center [896, 336] width 949 height 125
click at [993, 309] on span "14.4%" at bounding box center [990, 305] width 35 height 14
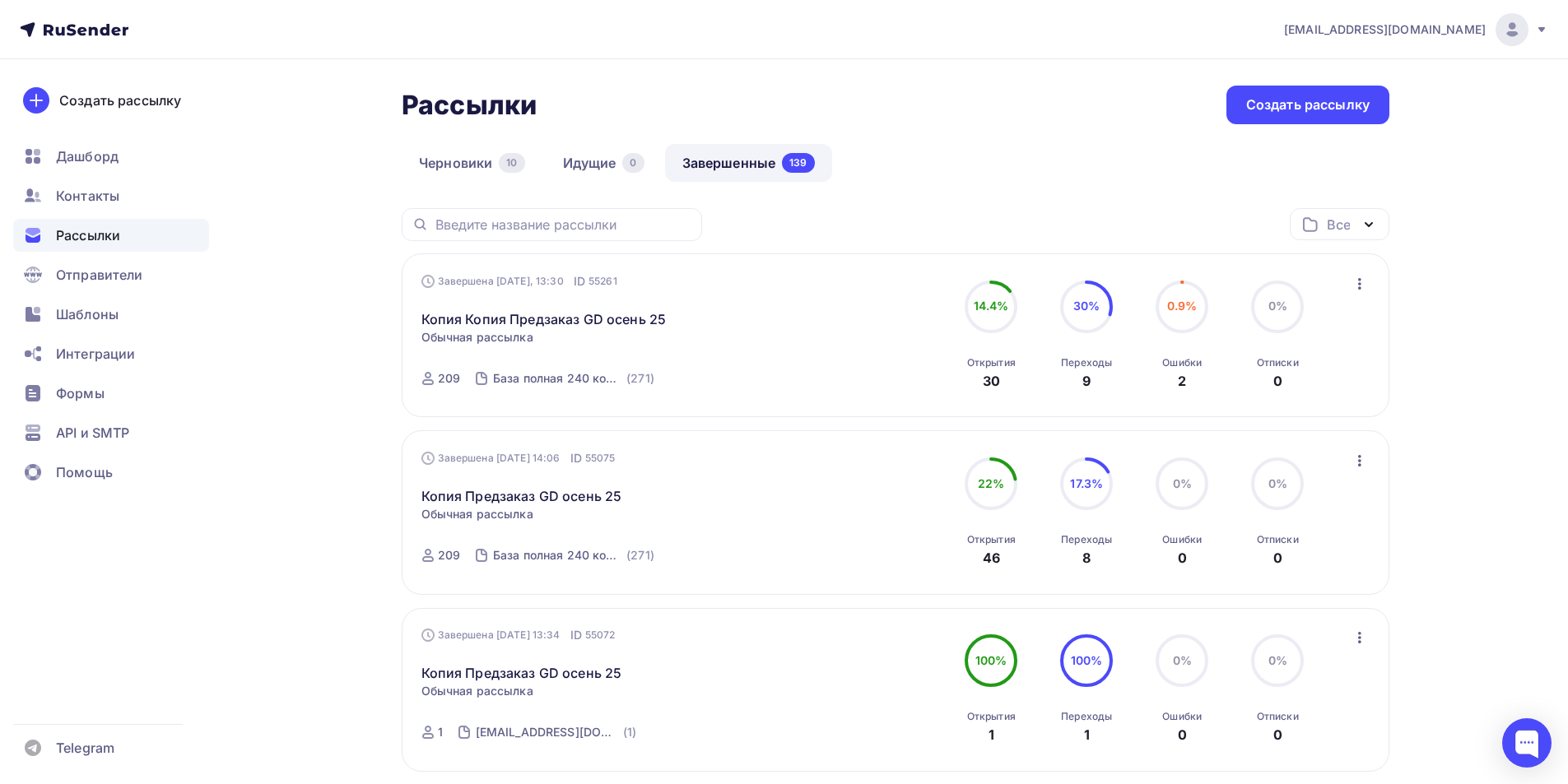
click at [446, 375] on div "209" at bounding box center [448, 378] width 22 height 16
click at [566, 322] on link "Копия Копия Предзаказ GD осень 25" at bounding box center [543, 319] width 245 height 20
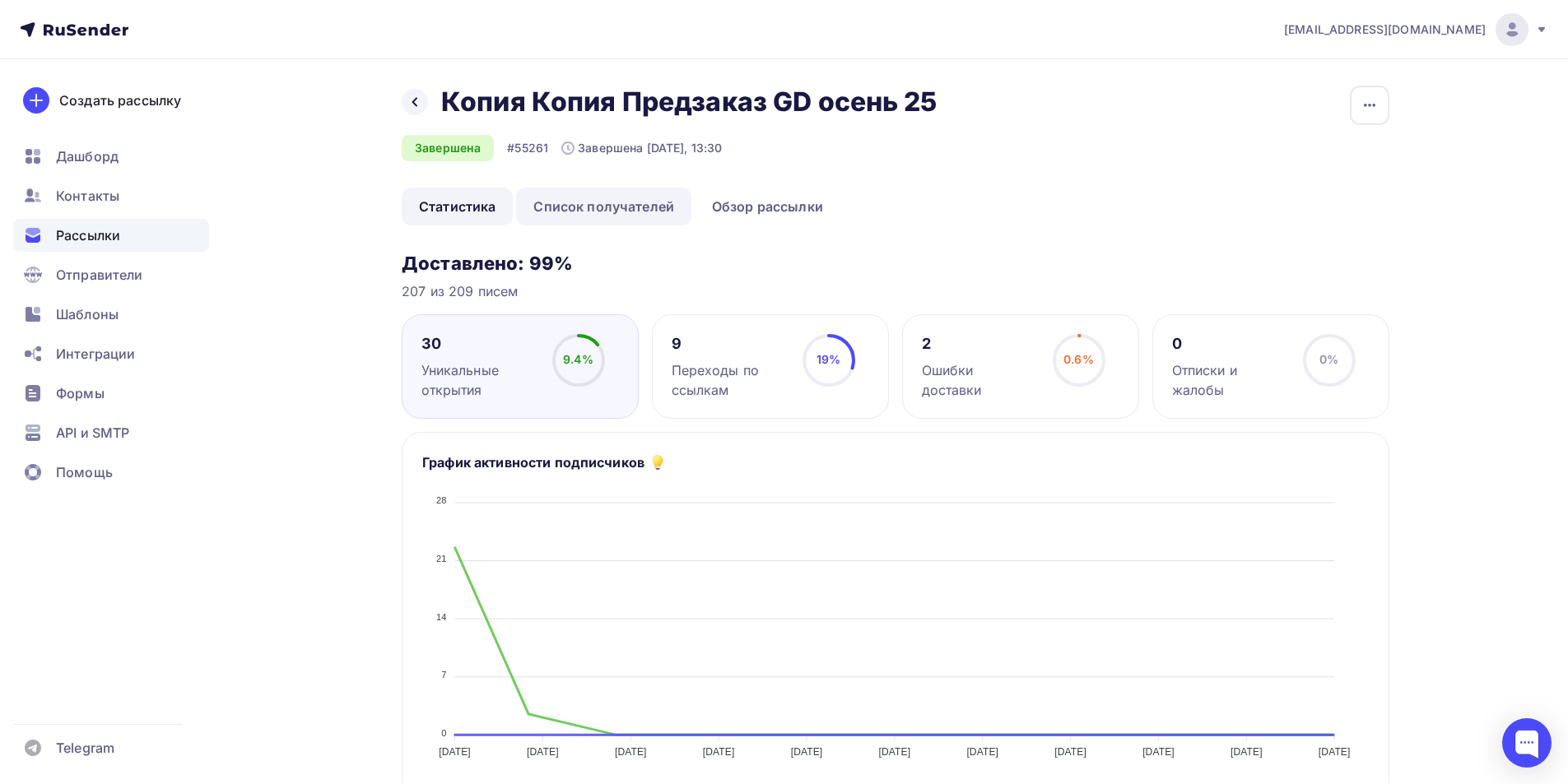
click at [642, 207] on link "Список получателей" at bounding box center [603, 206] width 175 height 38
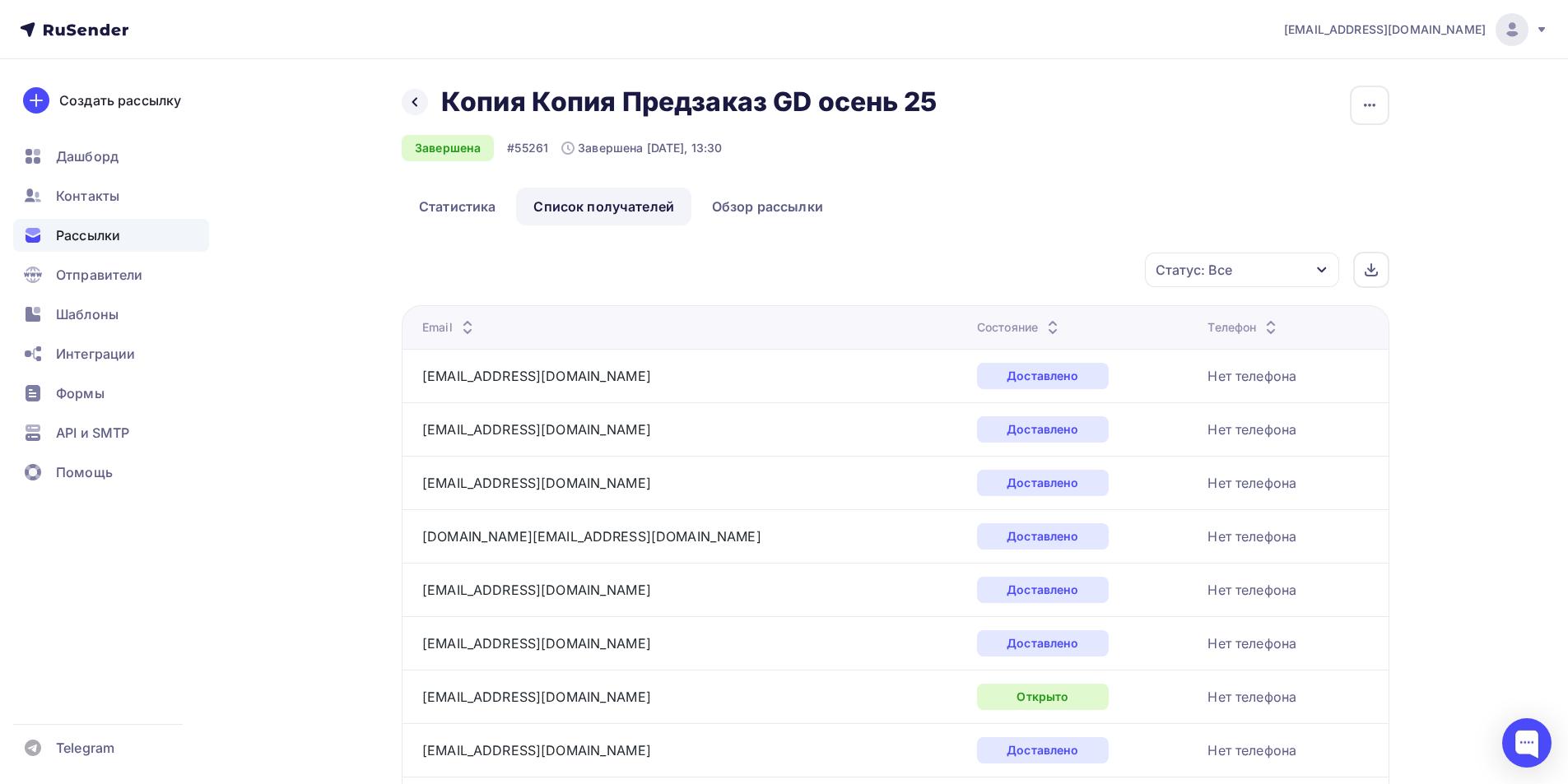
click at [977, 330] on div "Состояние" at bounding box center [1020, 327] width 85 height 16
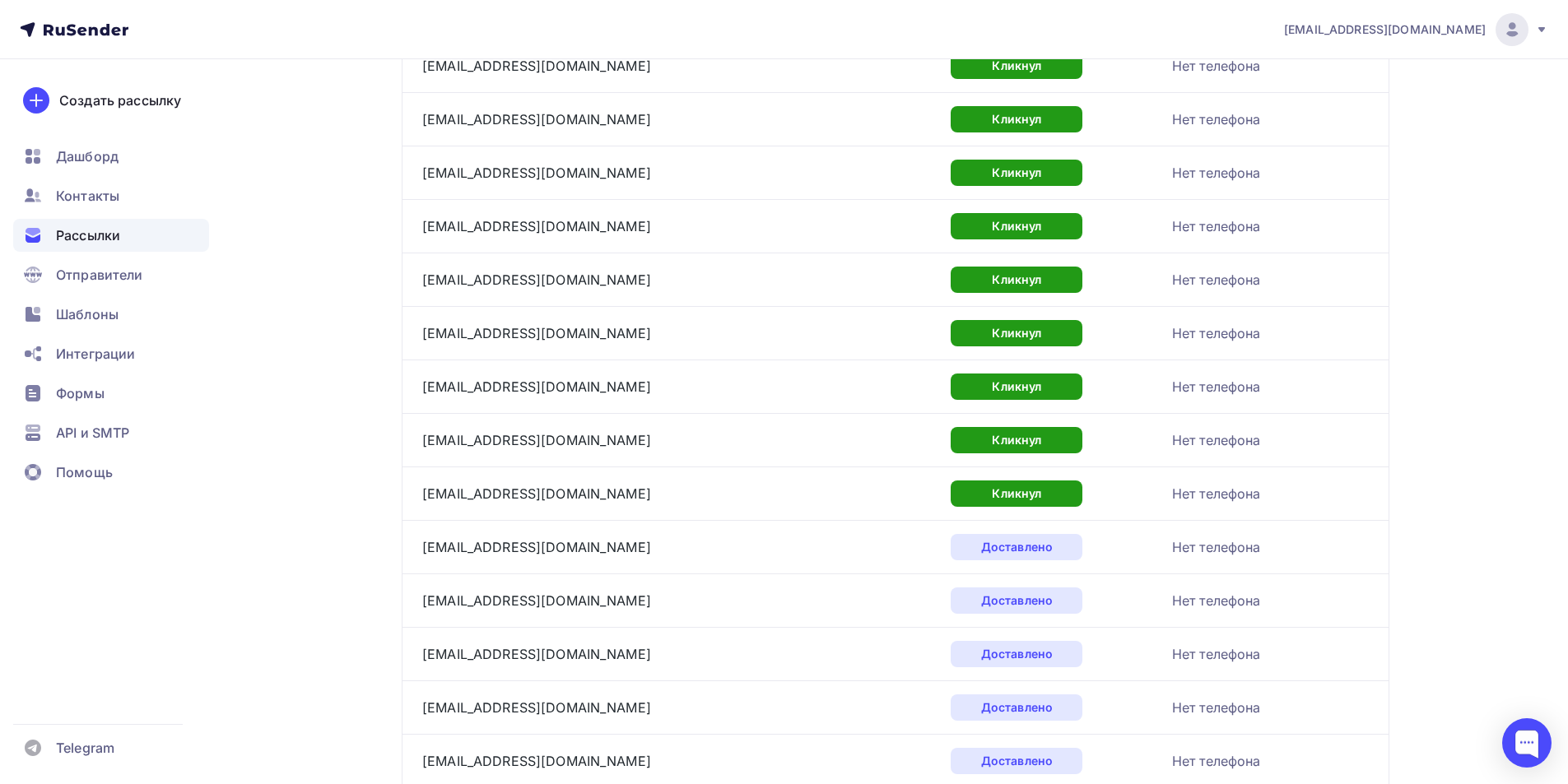
scroll to position [330, 0]
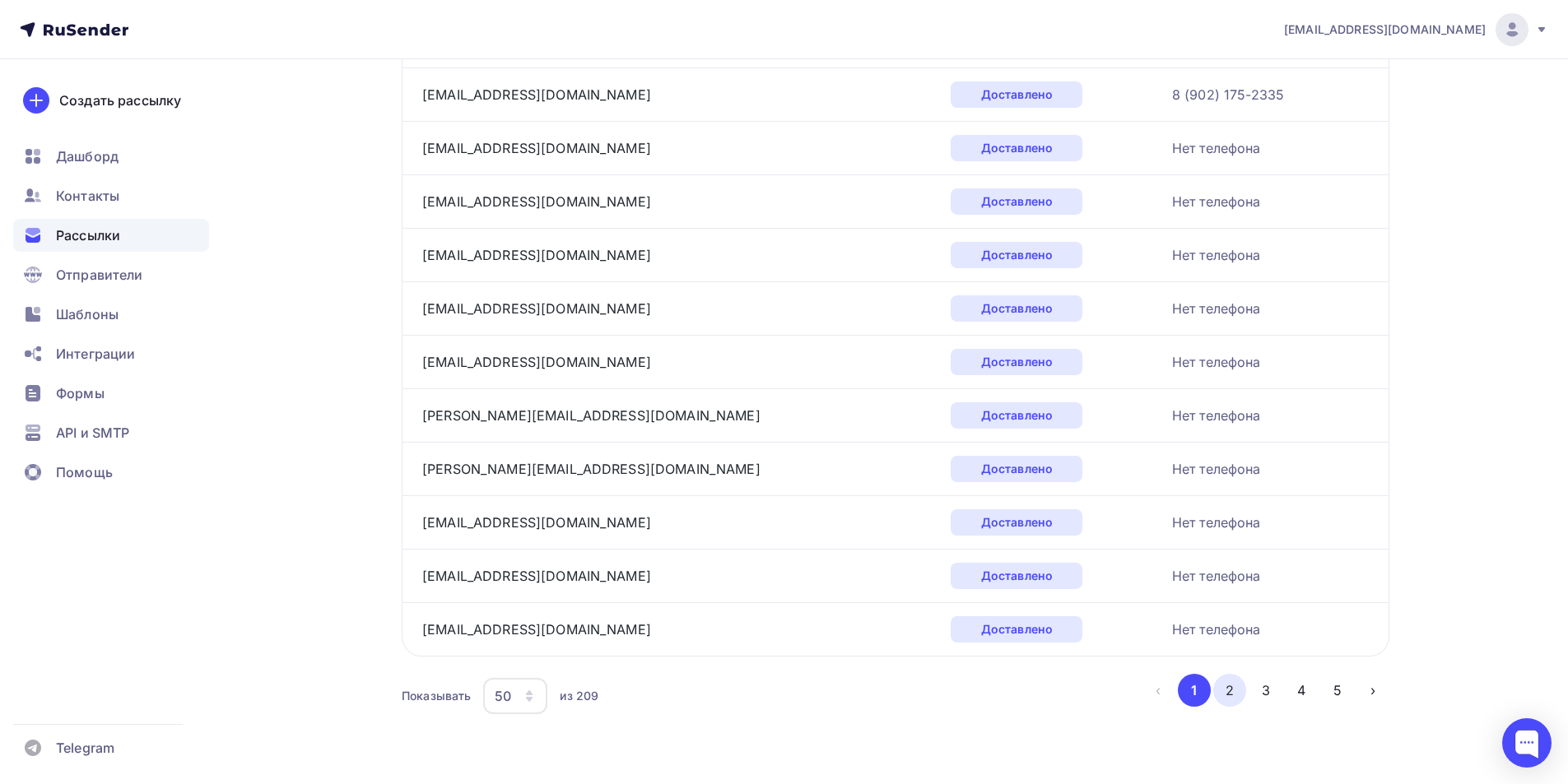
click at [1222, 686] on button "2" at bounding box center [1229, 690] width 33 height 33
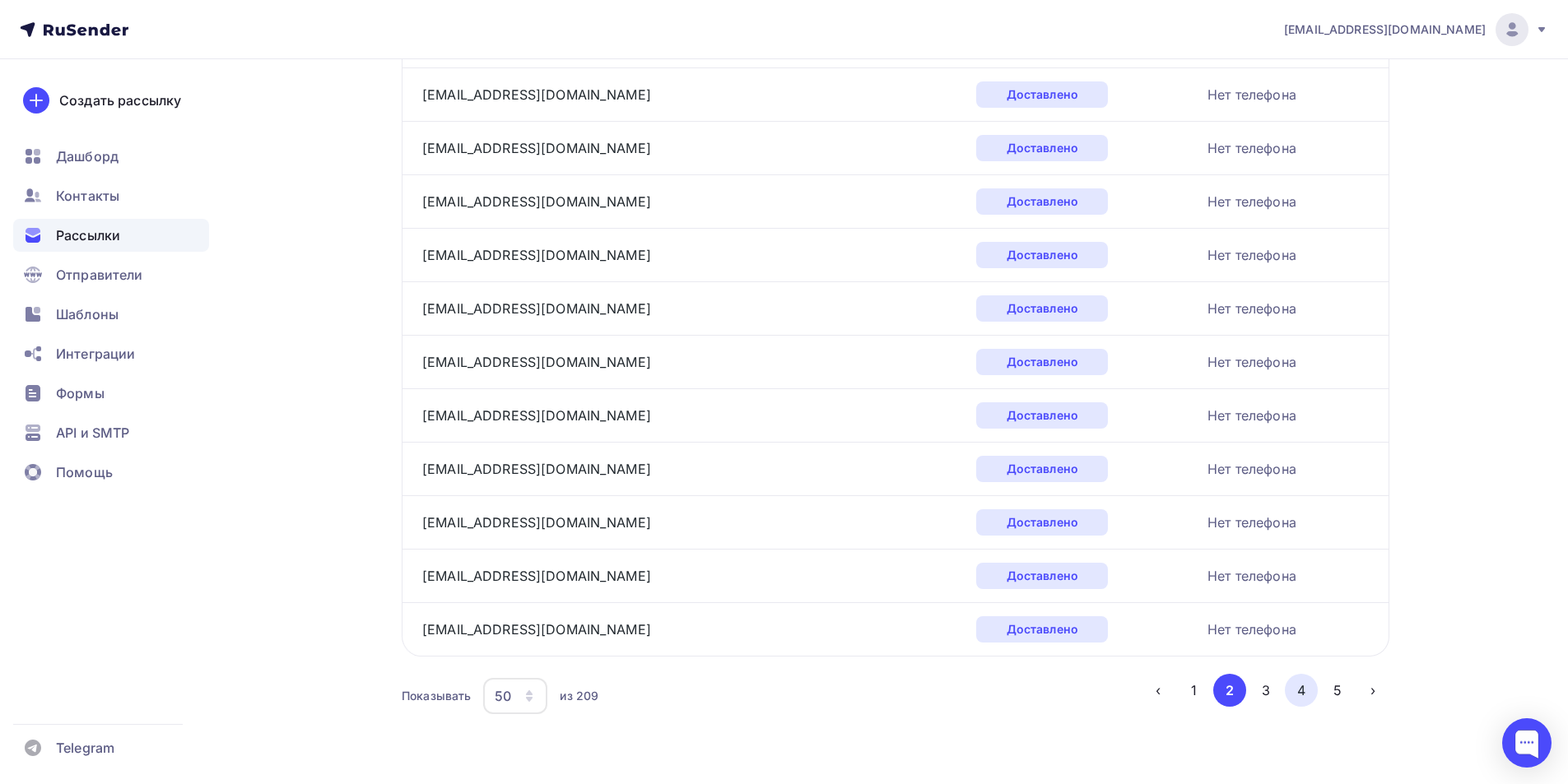
click at [1315, 689] on button "4" at bounding box center [1301, 690] width 33 height 33
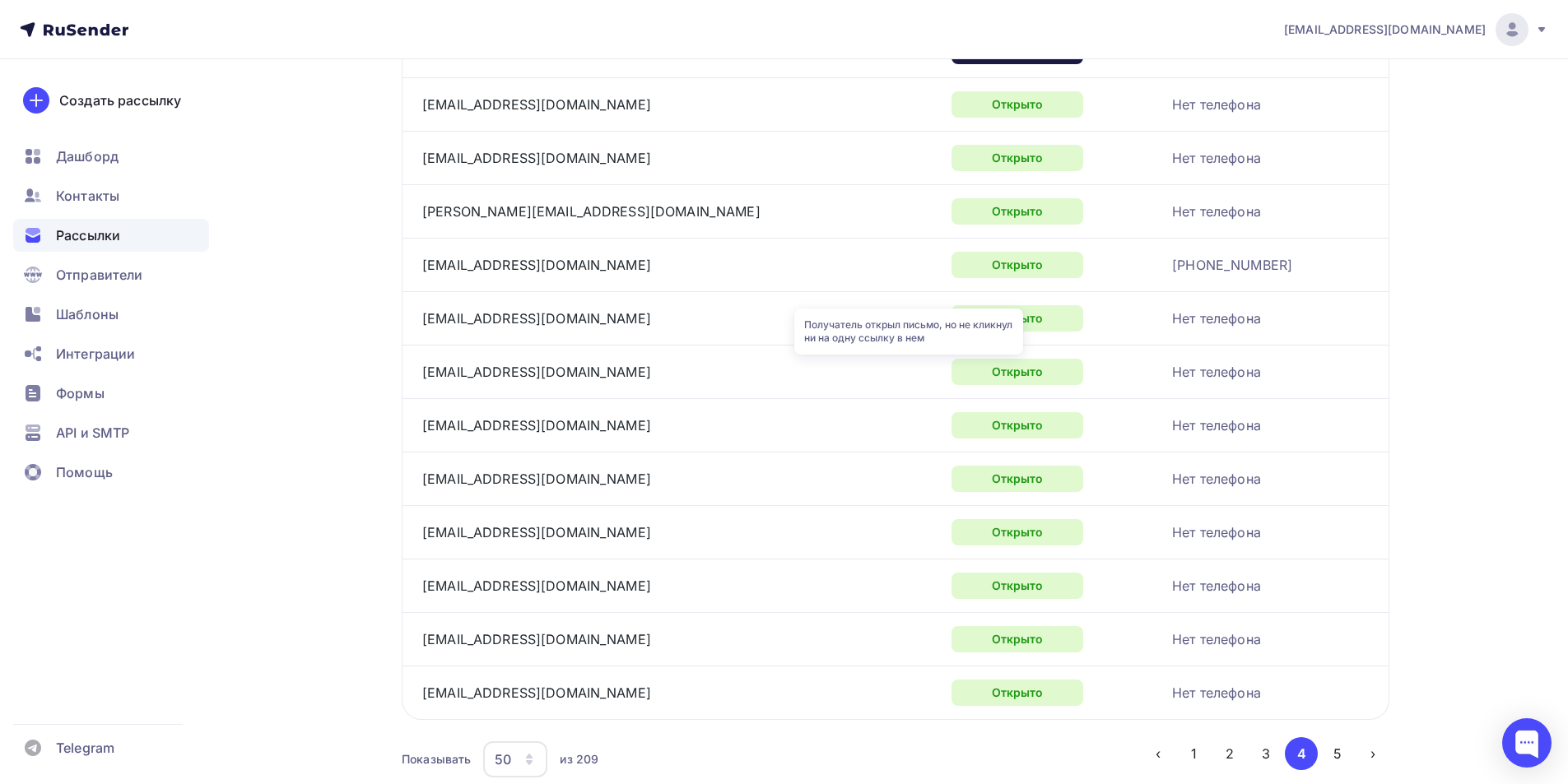
scroll to position [2368, 0]
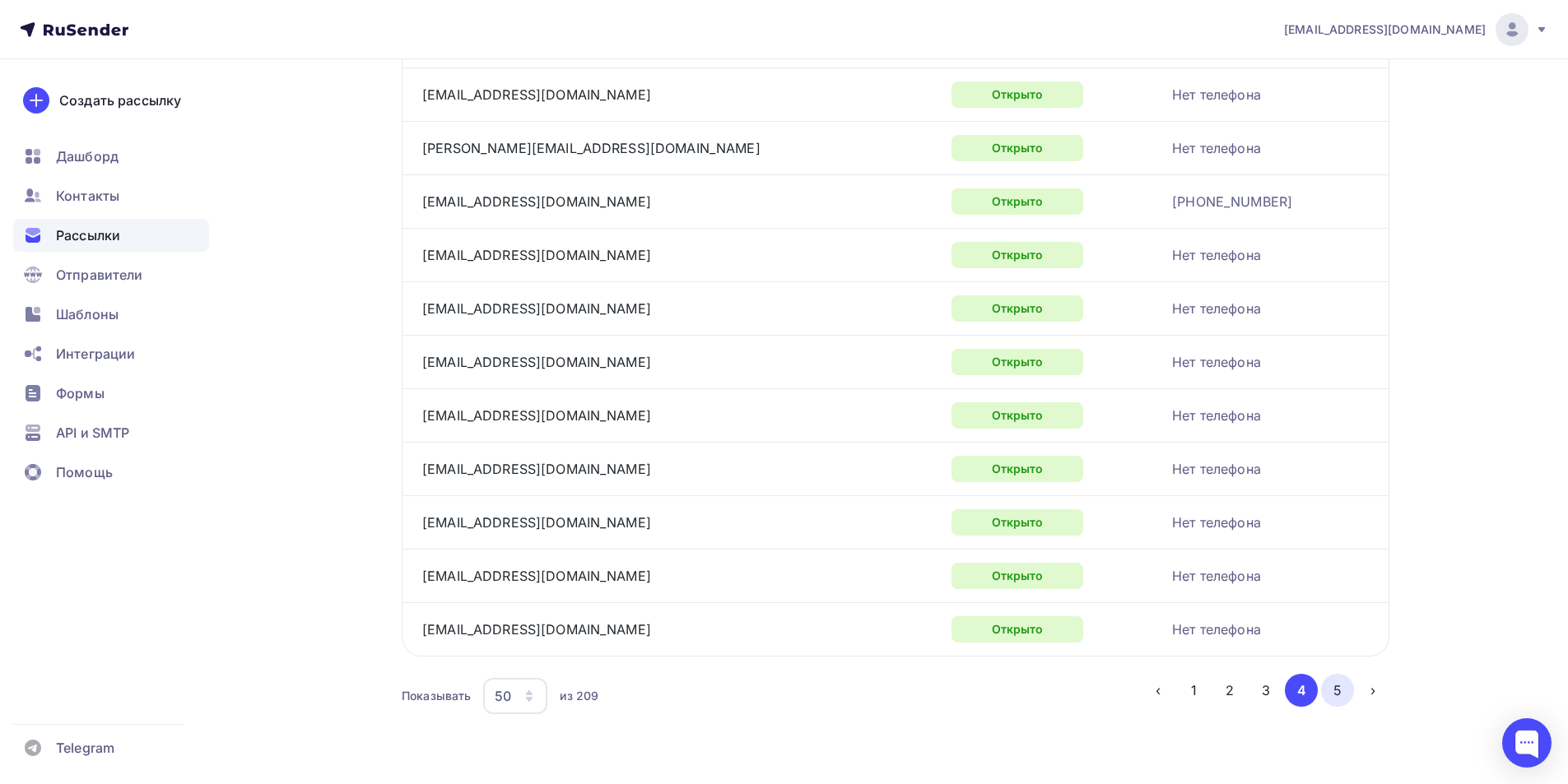
click at [1337, 697] on button "5" at bounding box center [1337, 690] width 33 height 33
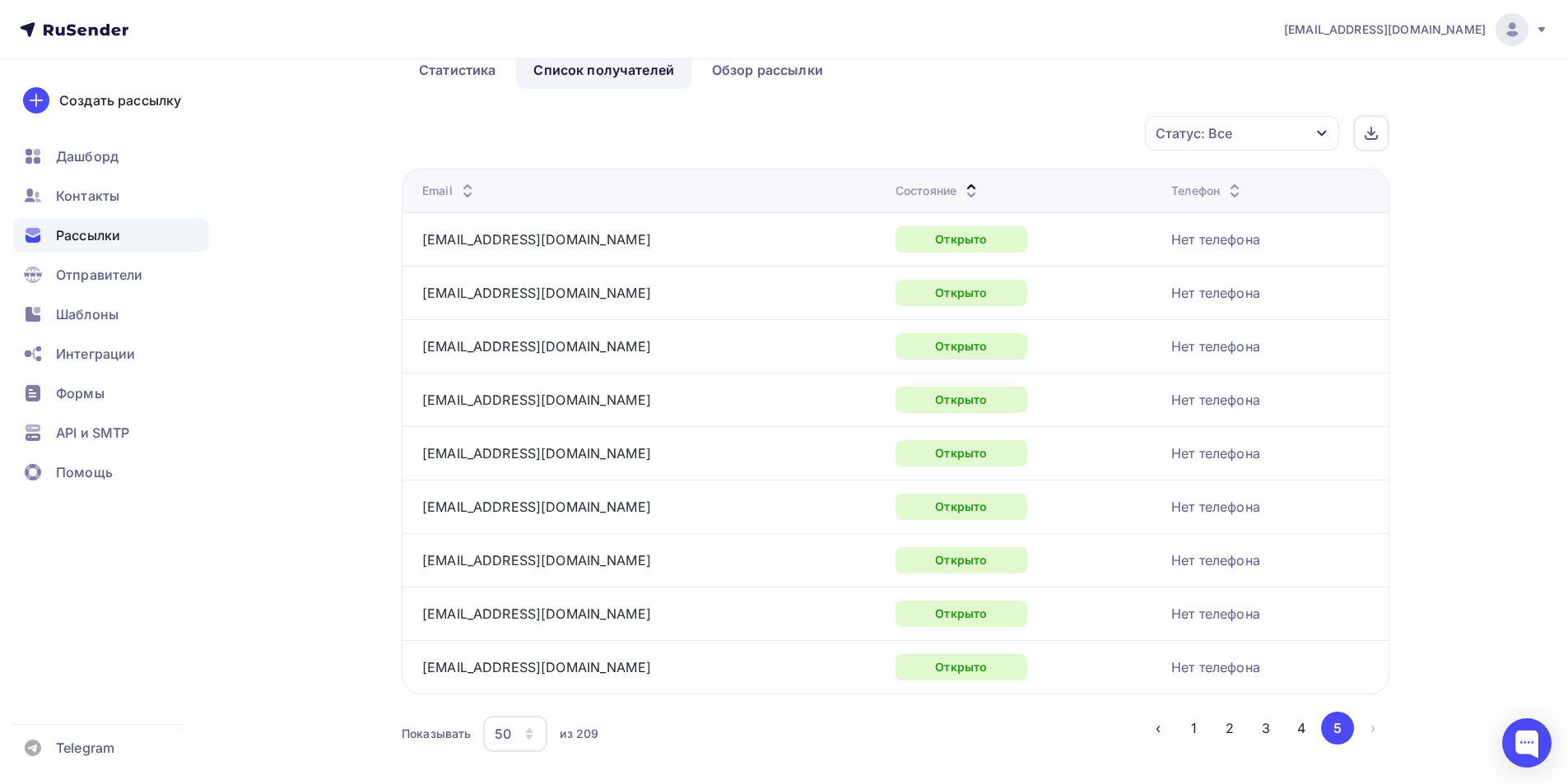
scroll to position [174, 0]
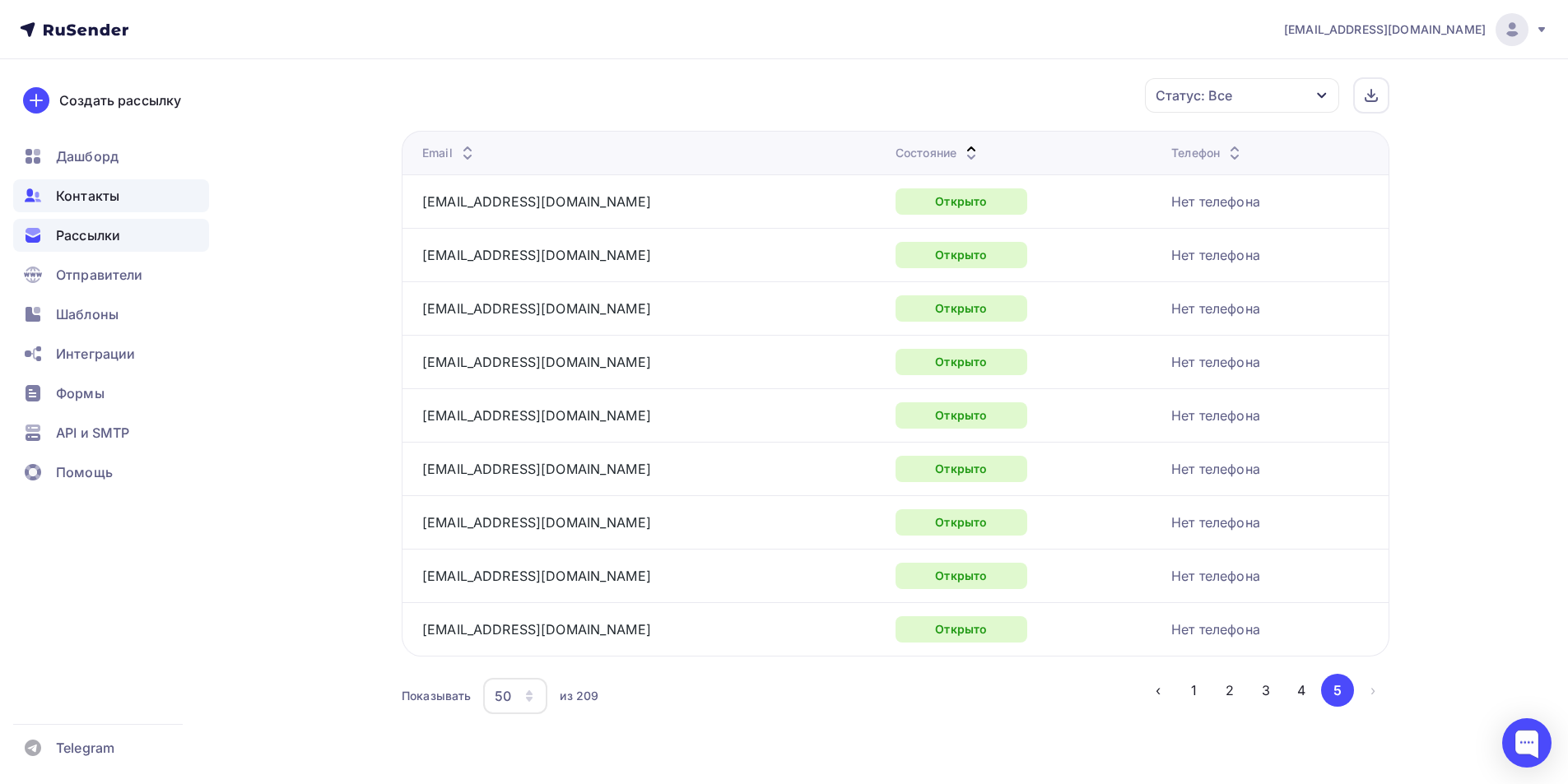
click at [106, 201] on span "Контакты" at bounding box center [87, 195] width 63 height 20
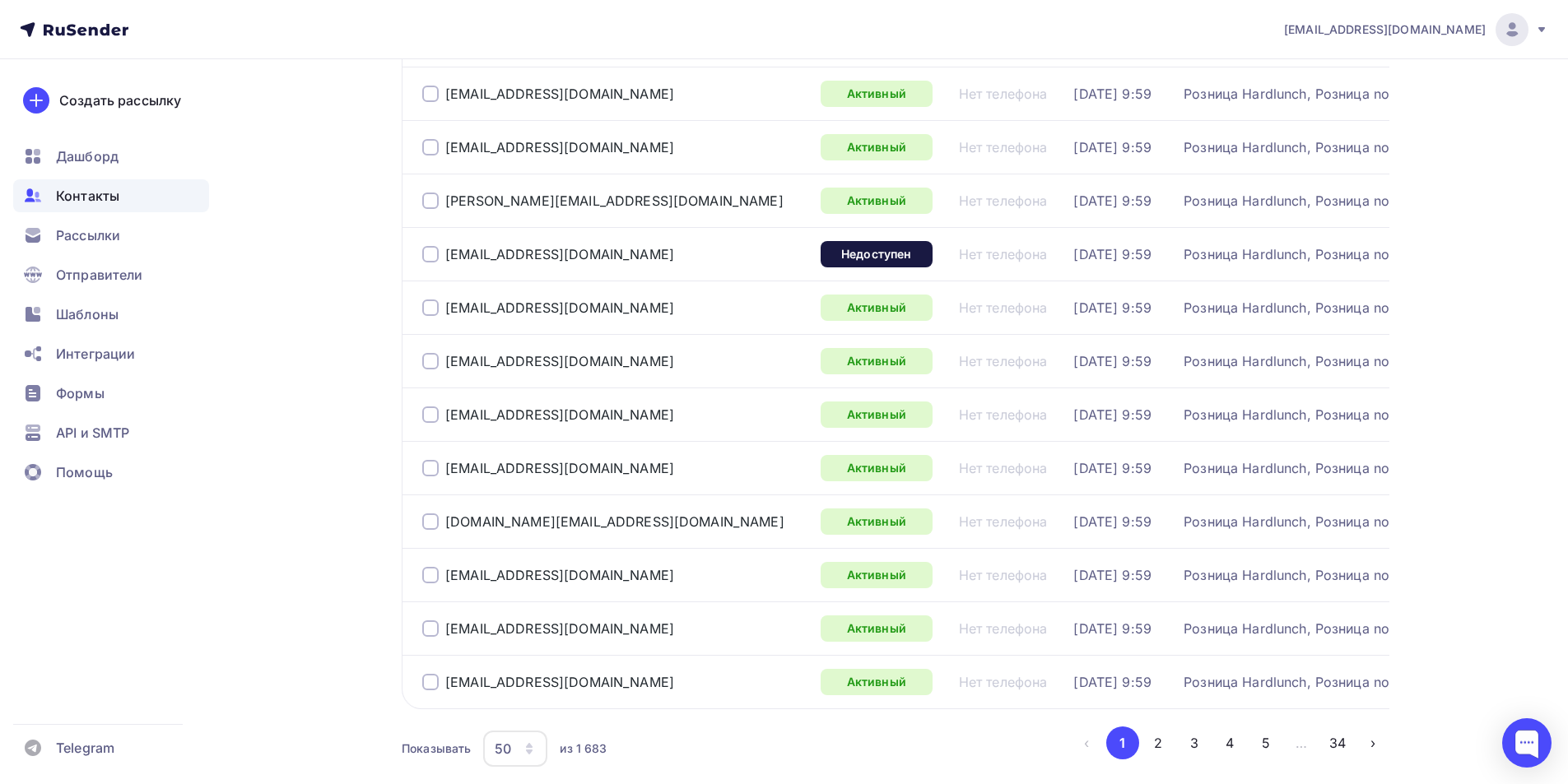
scroll to position [2305, 0]
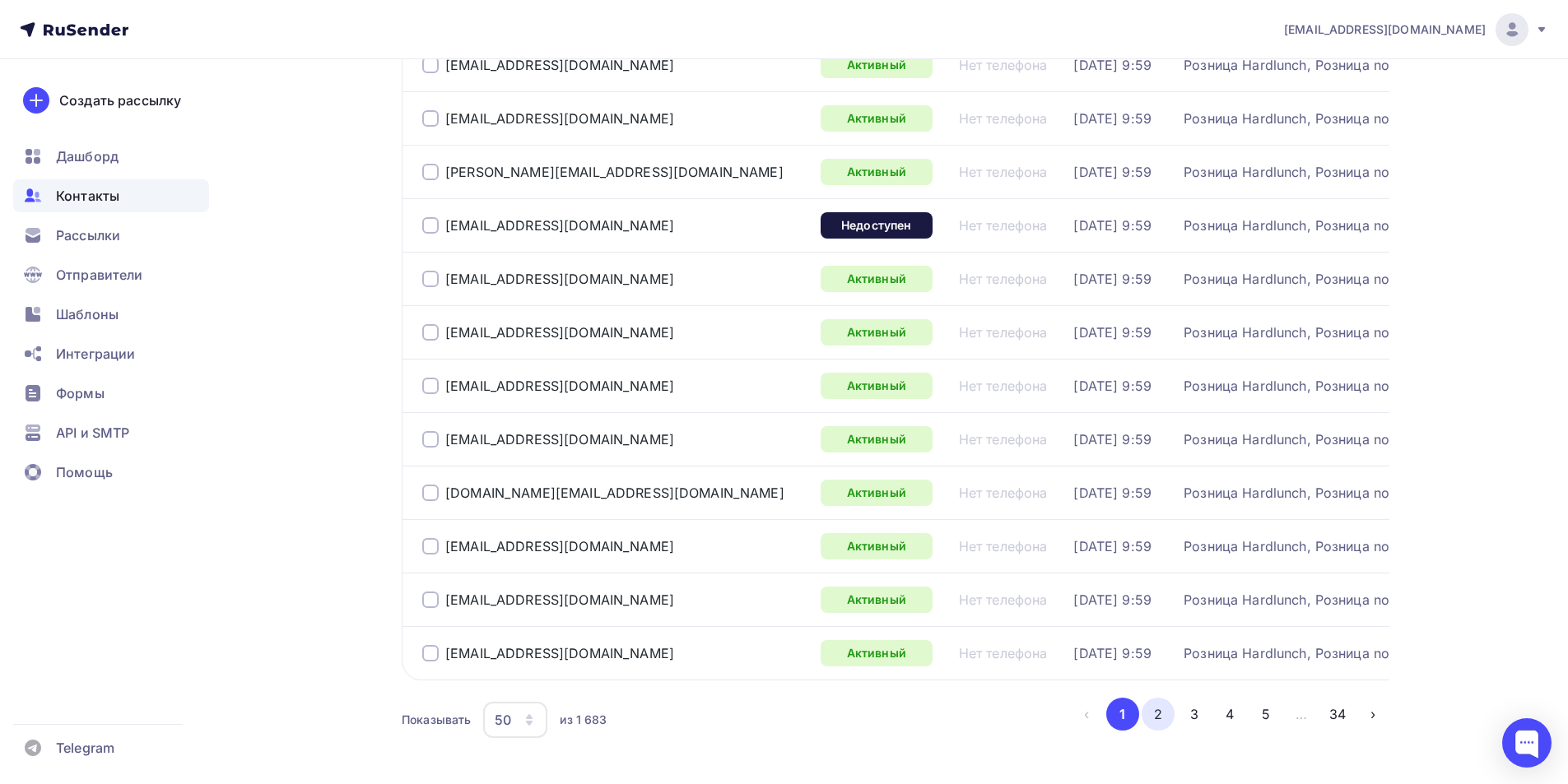
click at [1160, 726] on button "2" at bounding box center [1158, 714] width 33 height 33
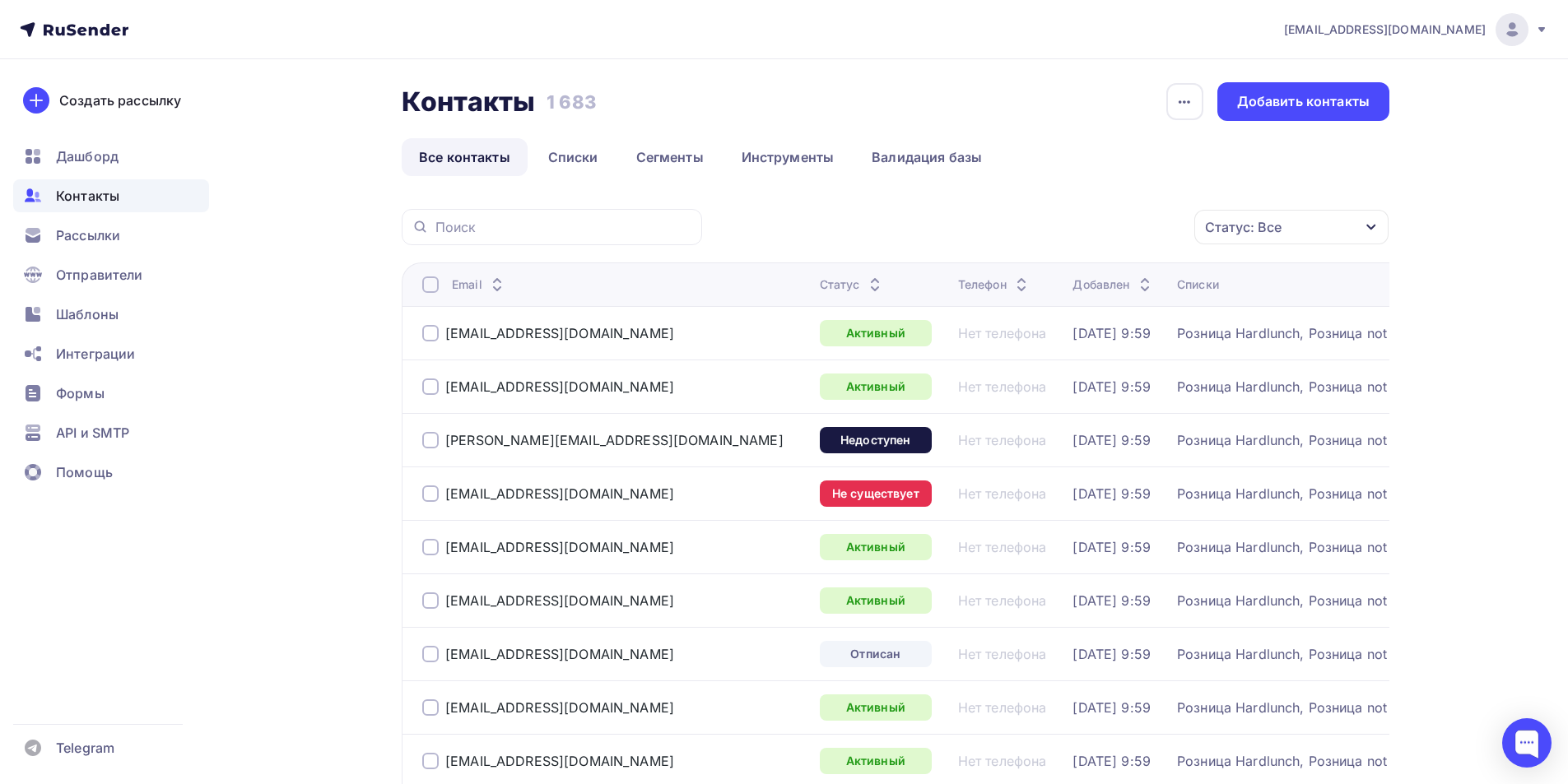
scroll to position [0, 0]
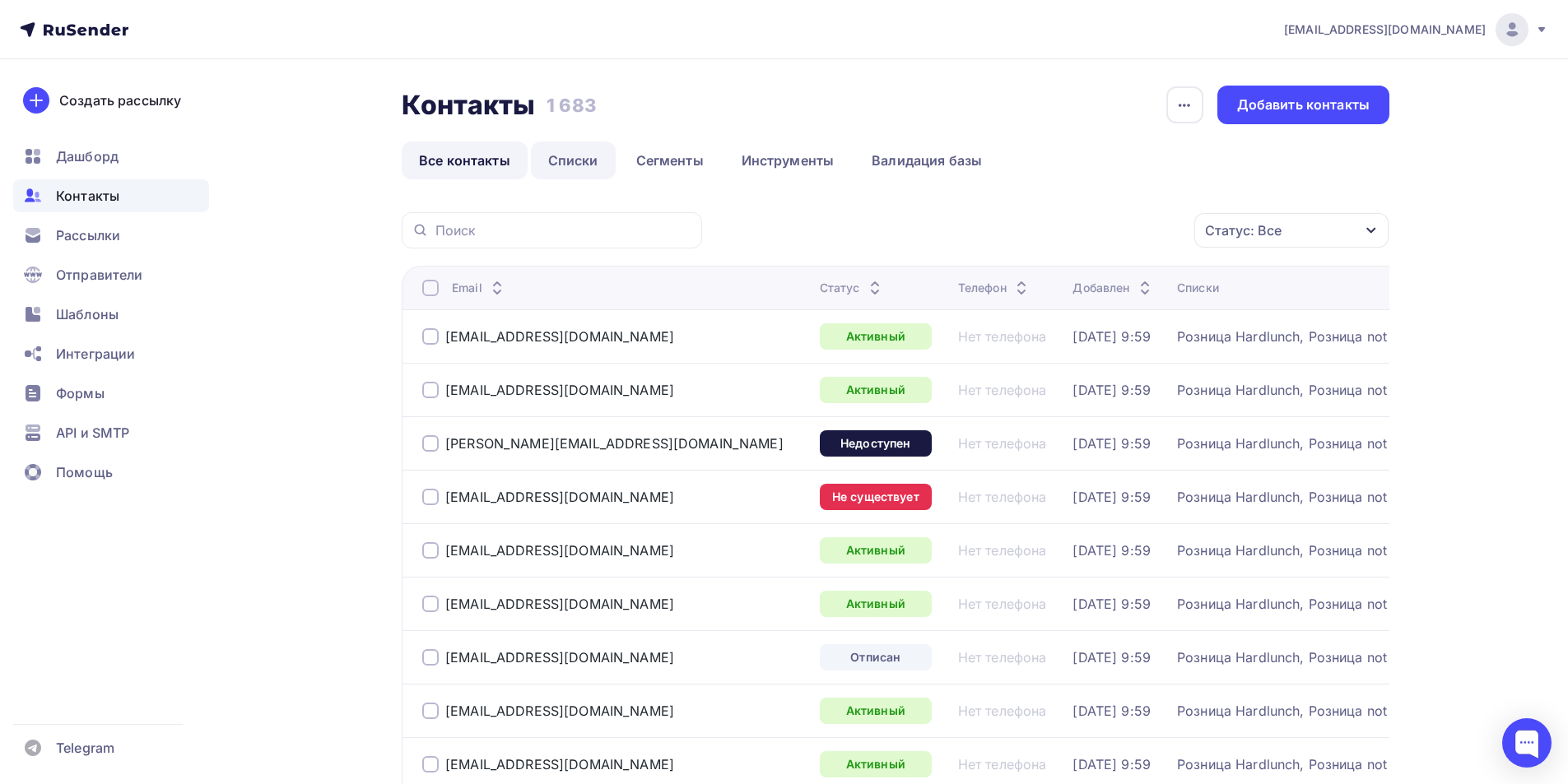
click at [578, 165] on link "Списки" at bounding box center [574, 160] width 85 height 38
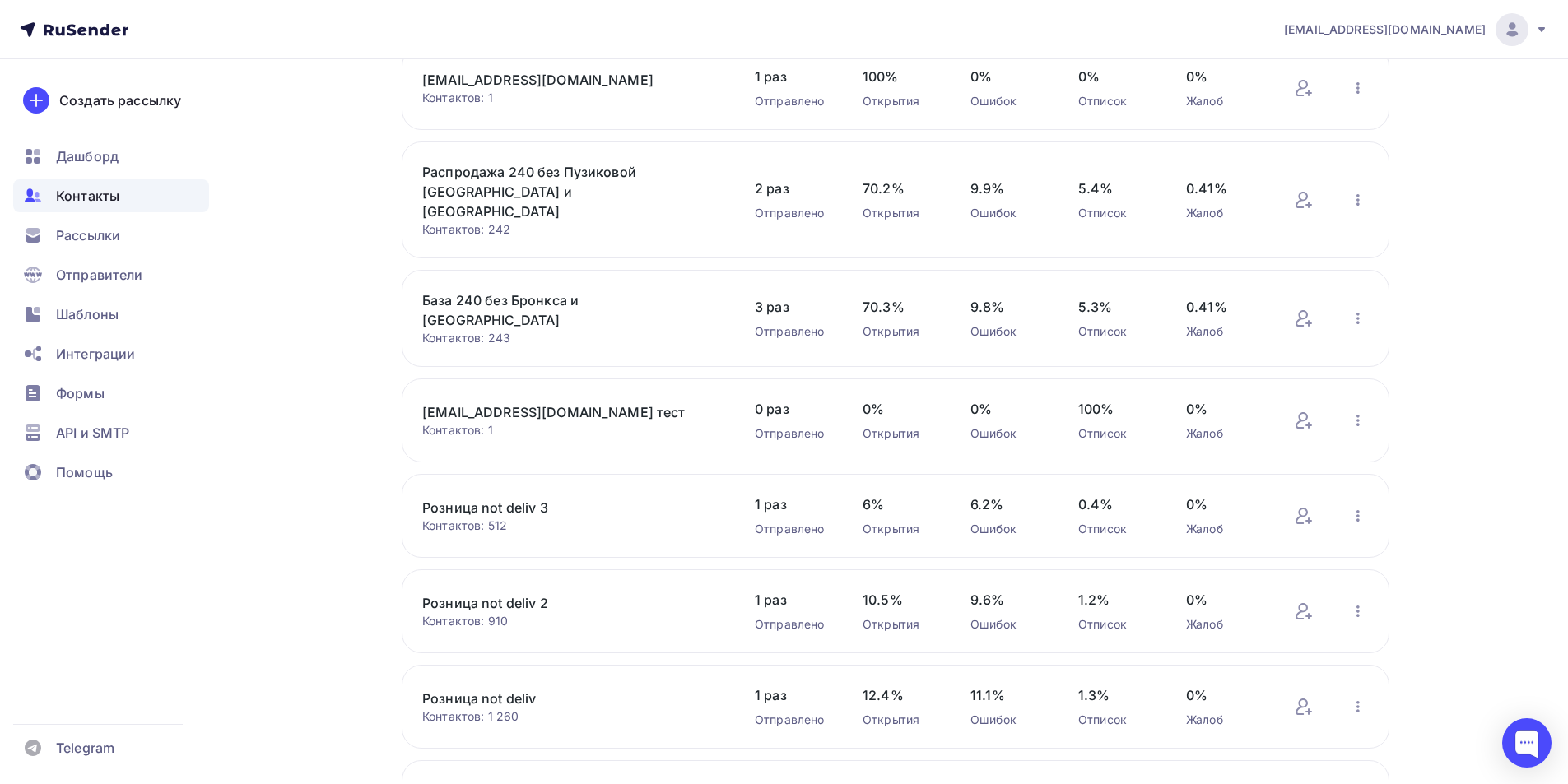
scroll to position [506, 0]
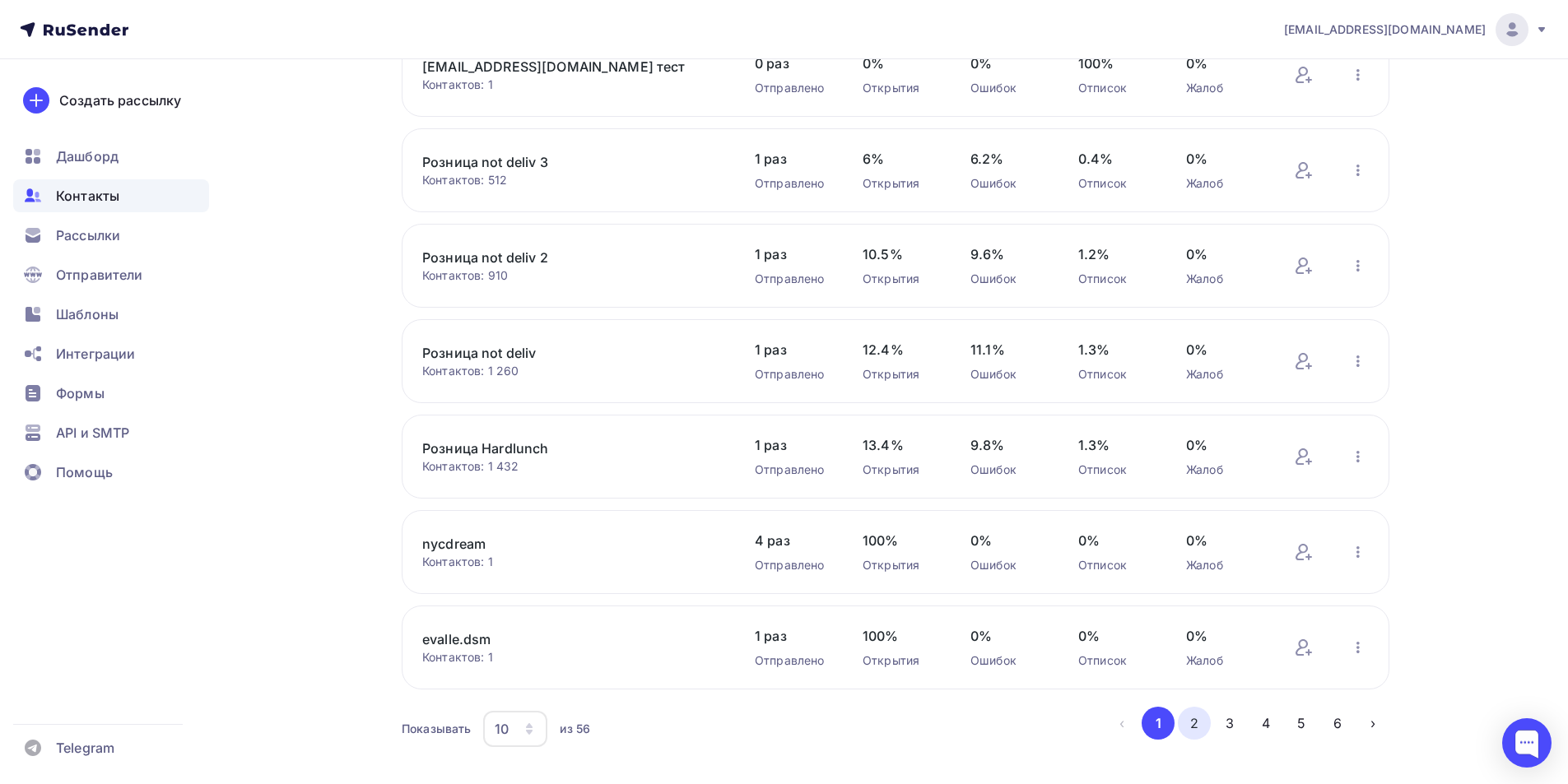
click at [1204, 707] on button "2" at bounding box center [1194, 723] width 33 height 33
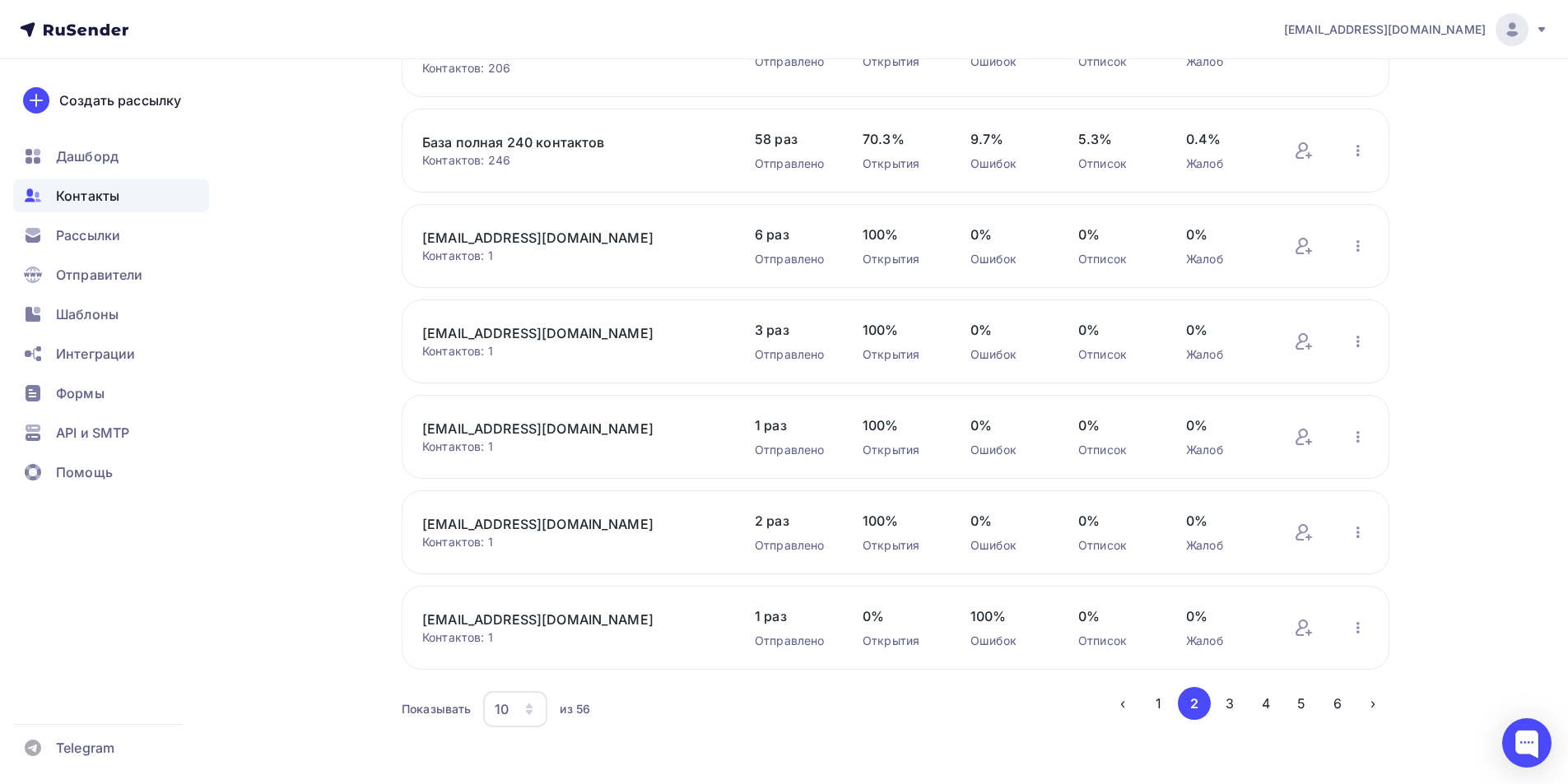
click at [577, 134] on link "База полная 240 контактов" at bounding box center [562, 142] width 280 height 20
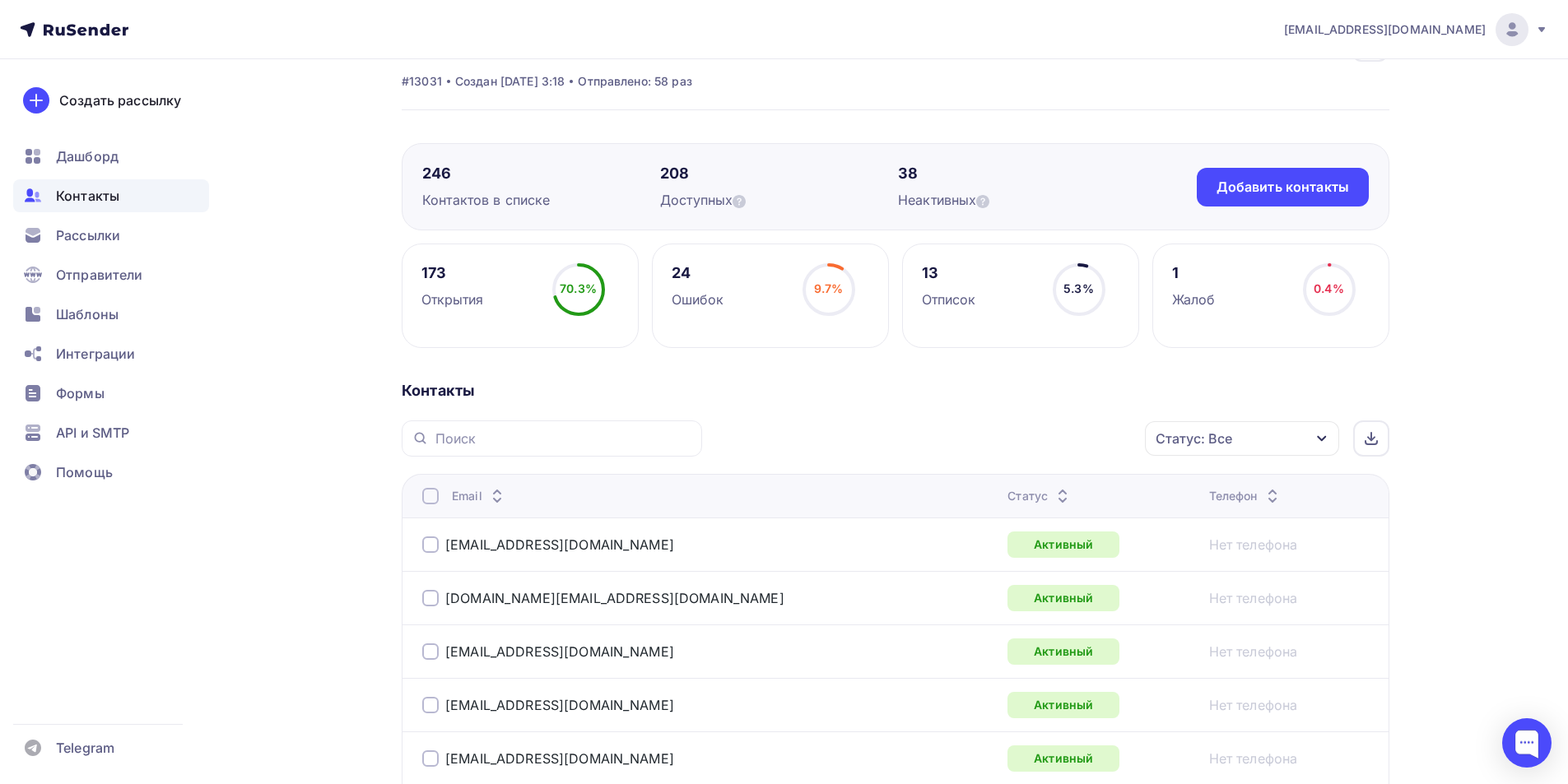
scroll to position [165, 0]
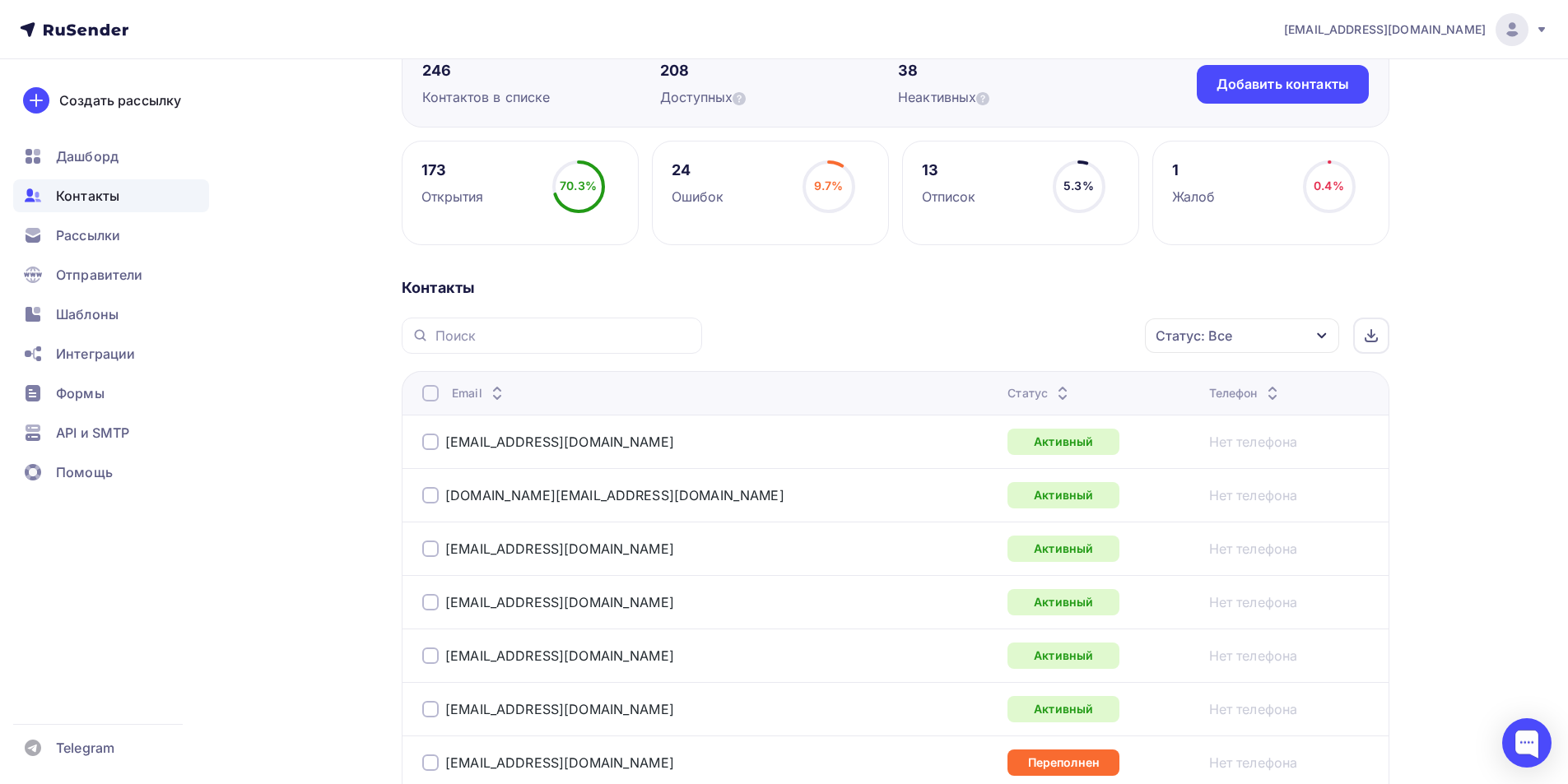
click at [1053, 396] on icon at bounding box center [1062, 397] width 20 height 20
click at [1007, 396] on div "Статус" at bounding box center [1101, 393] width 187 height 16
click at [1007, 391] on div "Статус" at bounding box center [1040, 393] width 65 height 16
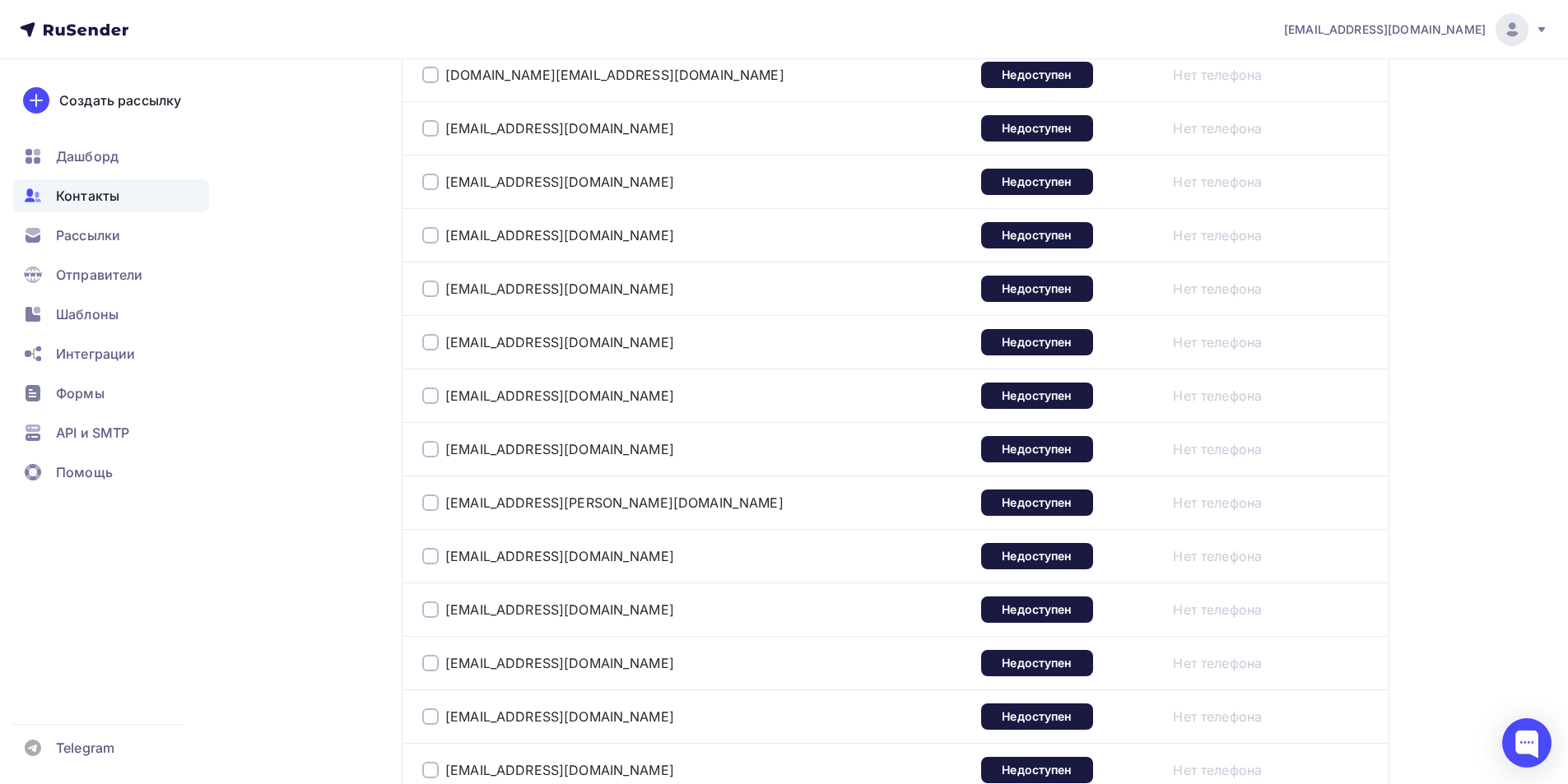
scroll to position [988, 0]
